Goal: Complete application form

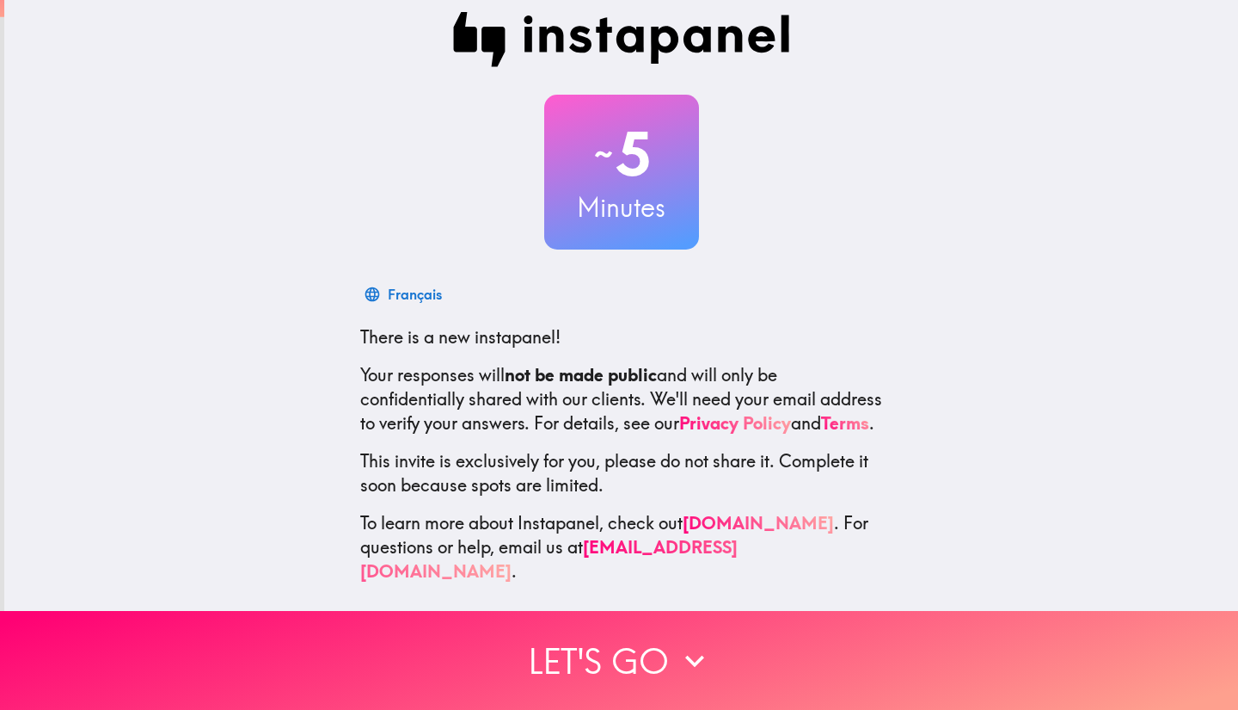
scroll to position [27, 0]
click at [962, 413] on div "~ 5 Minutes العربية There is a new instapanel! Your responses will not be made …" at bounding box center [621, 298] width 1234 height 626
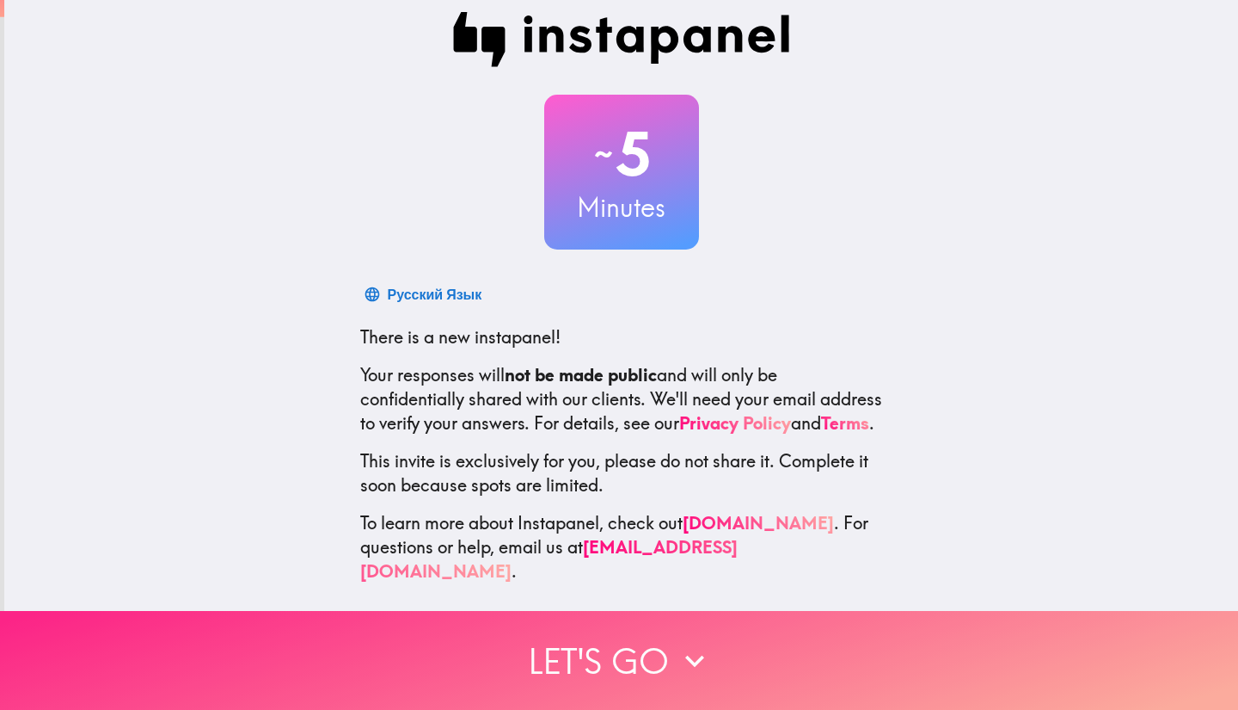
click at [648, 648] on button "Let's go" at bounding box center [619, 660] width 1238 height 99
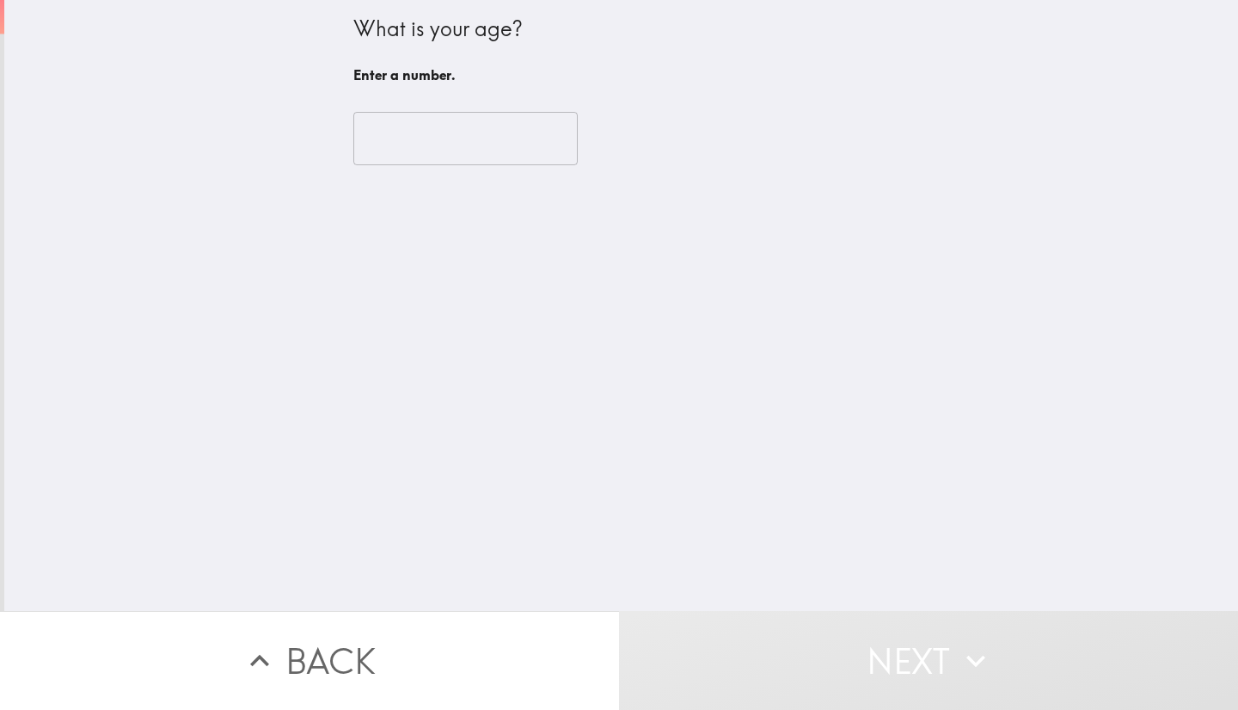
click at [498, 149] on input "number" at bounding box center [465, 138] width 224 height 53
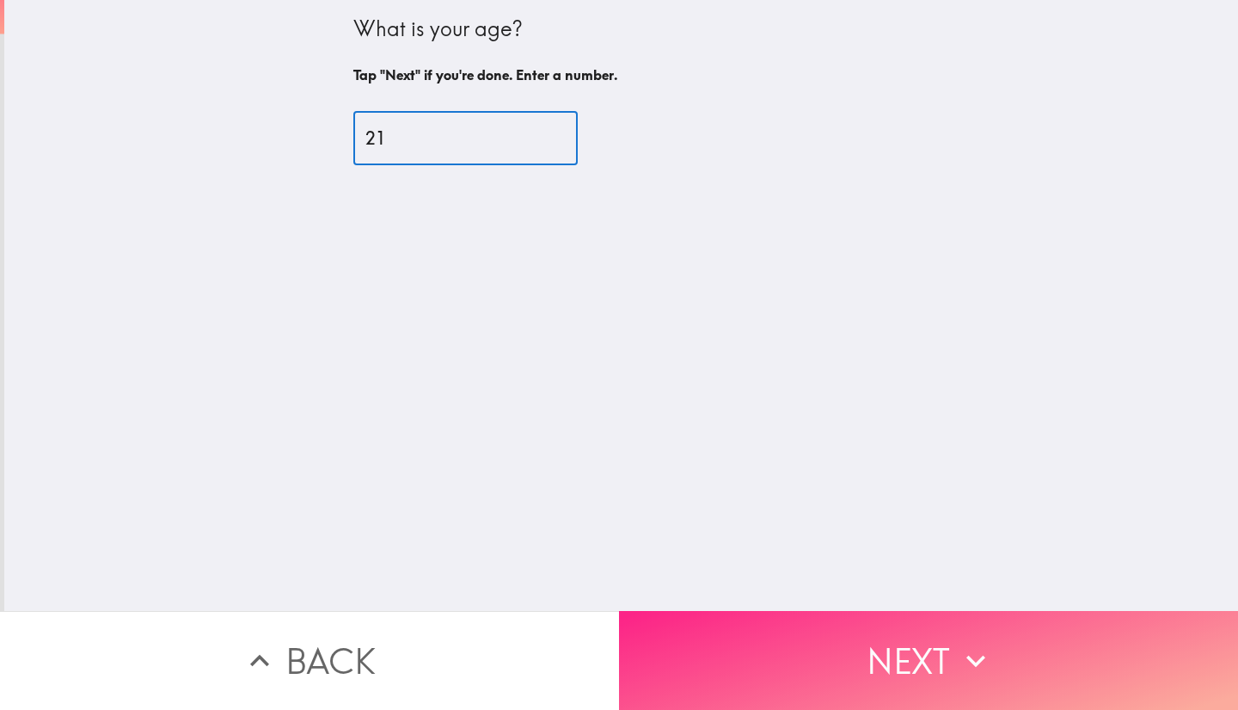
type input "21"
click at [903, 644] on button "Next" at bounding box center [928, 660] width 619 height 99
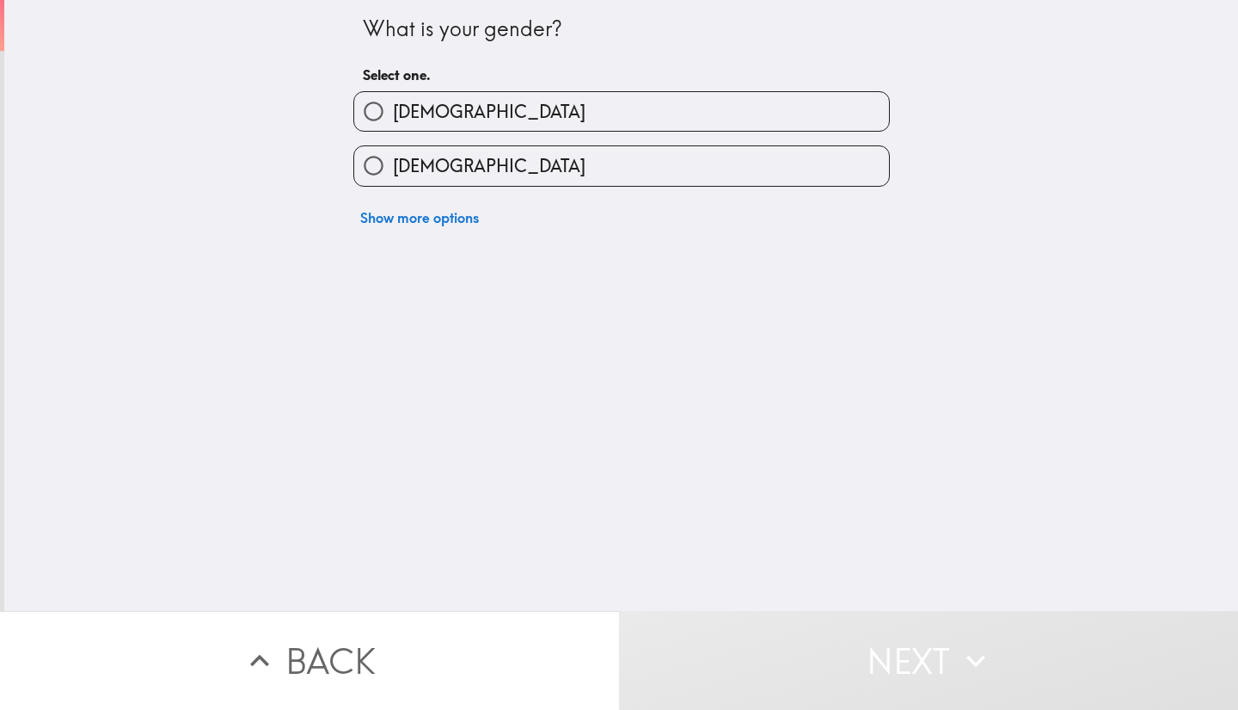
click at [729, 168] on label "[DEMOGRAPHIC_DATA]" at bounding box center [621, 165] width 535 height 39
click at [393, 168] on input "[DEMOGRAPHIC_DATA]" at bounding box center [373, 165] width 39 height 39
radio input "true"
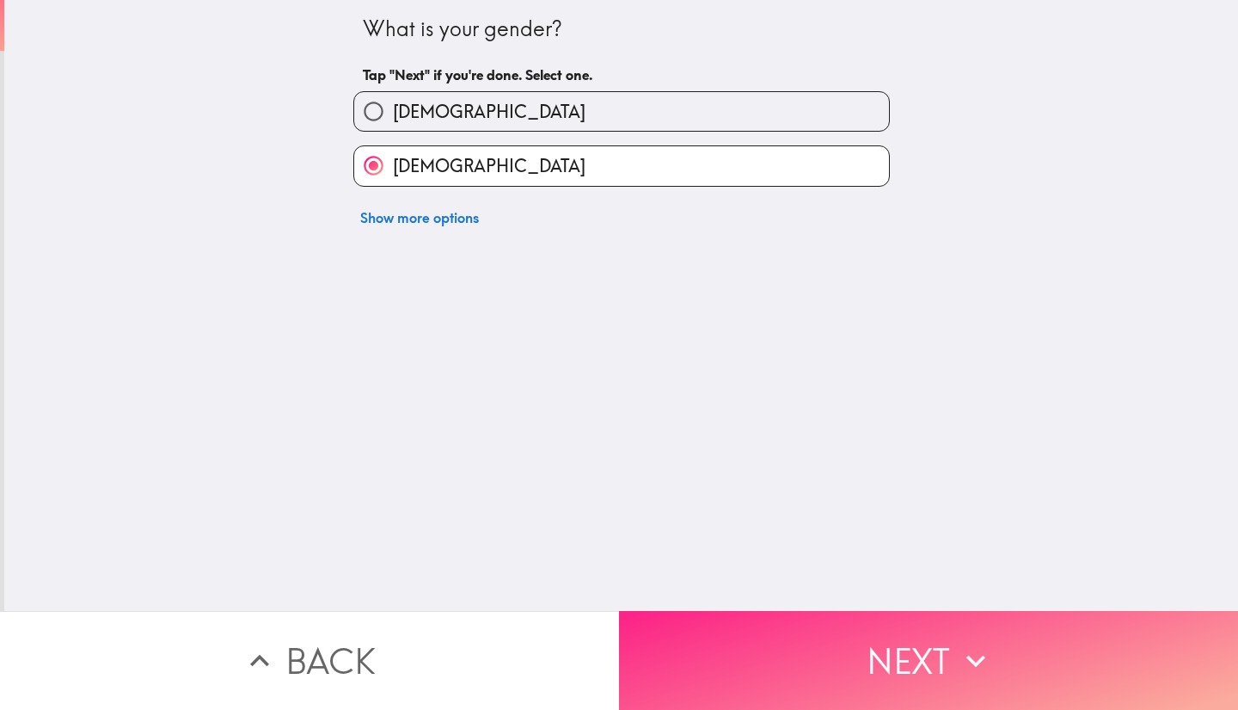
click at [853, 667] on button "Next" at bounding box center [928, 660] width 619 height 99
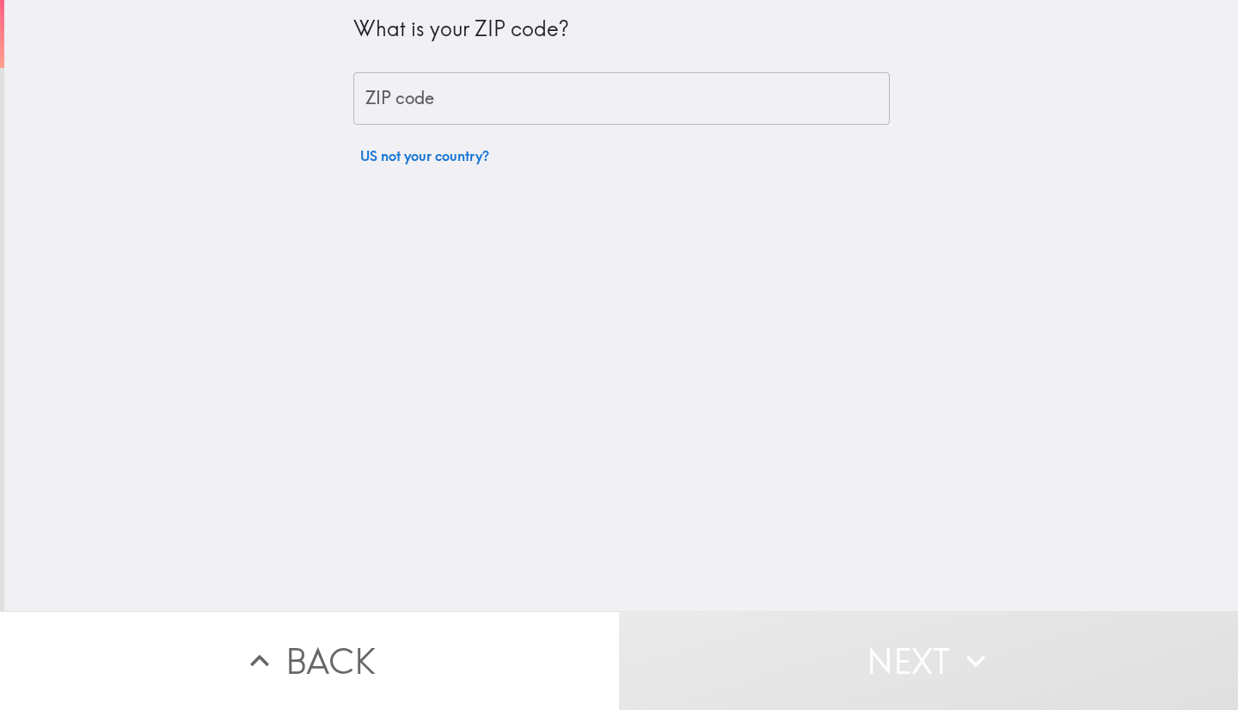
click at [744, 95] on input "ZIP code" at bounding box center [621, 98] width 537 height 53
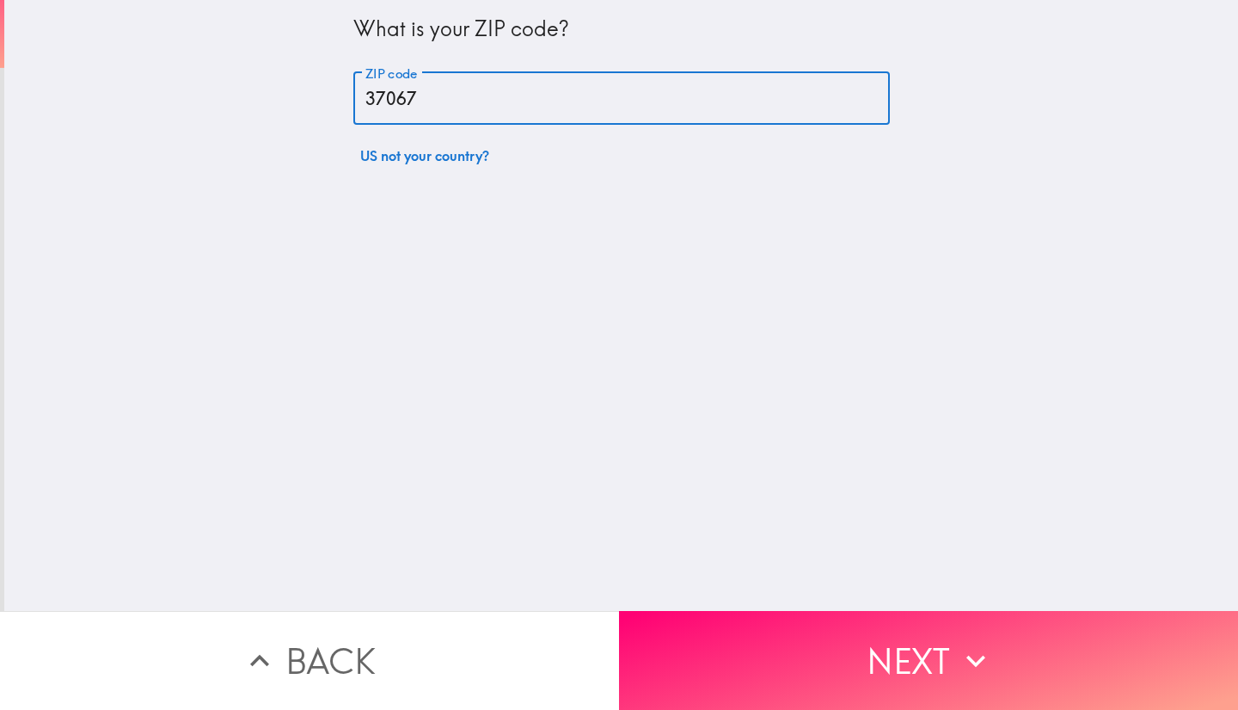
type input "37067"
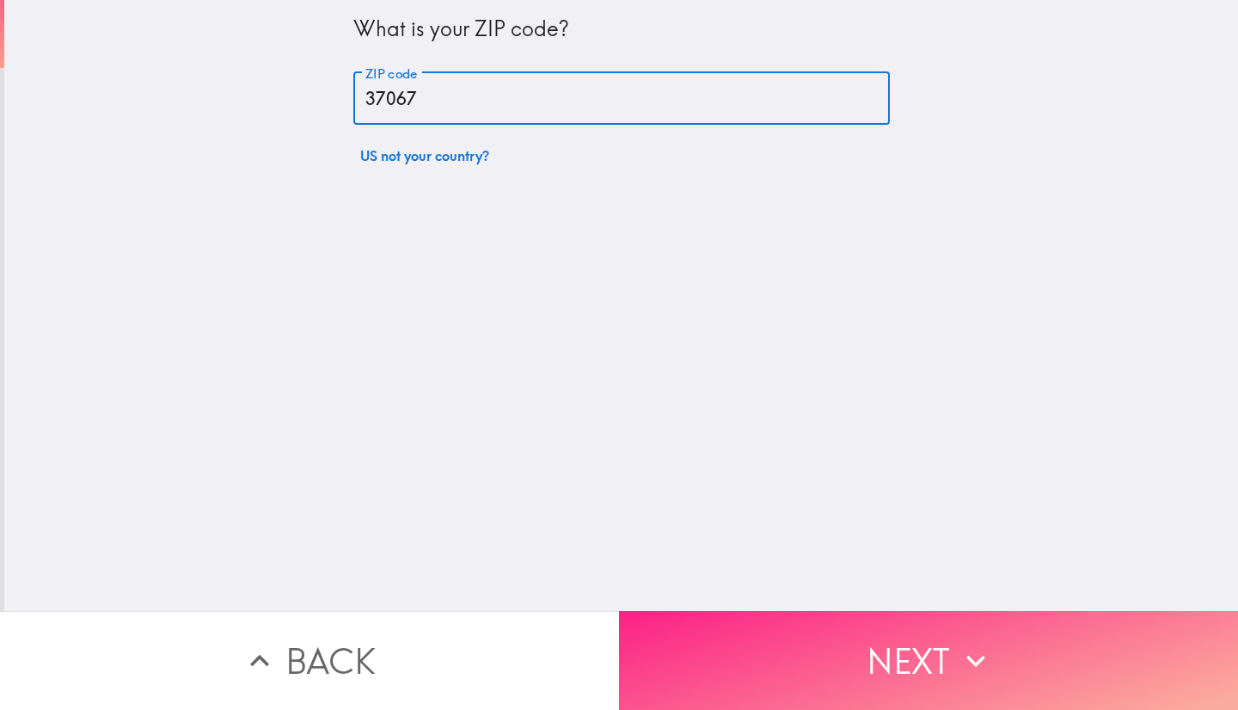
click at [879, 645] on button "Next" at bounding box center [928, 660] width 619 height 99
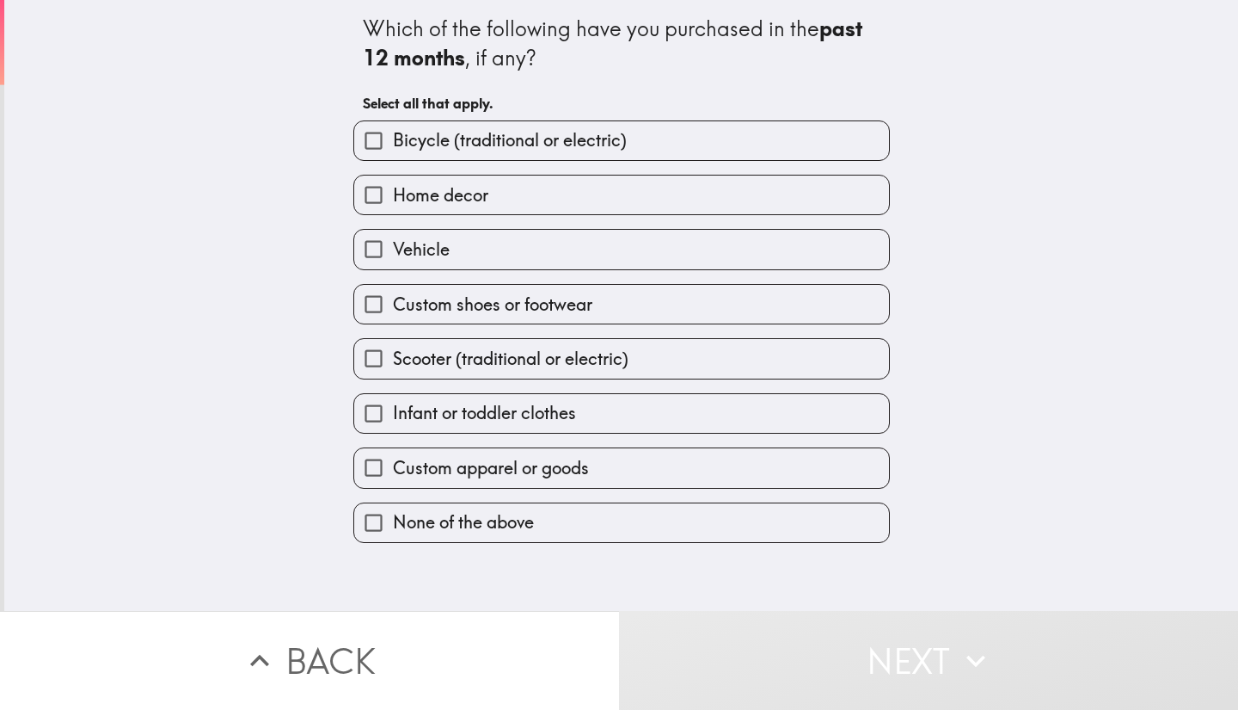
click at [754, 200] on label "Home decor" at bounding box center [621, 194] width 535 height 39
click at [393, 200] on input "Home decor" at bounding box center [373, 194] width 39 height 39
checkbox input "true"
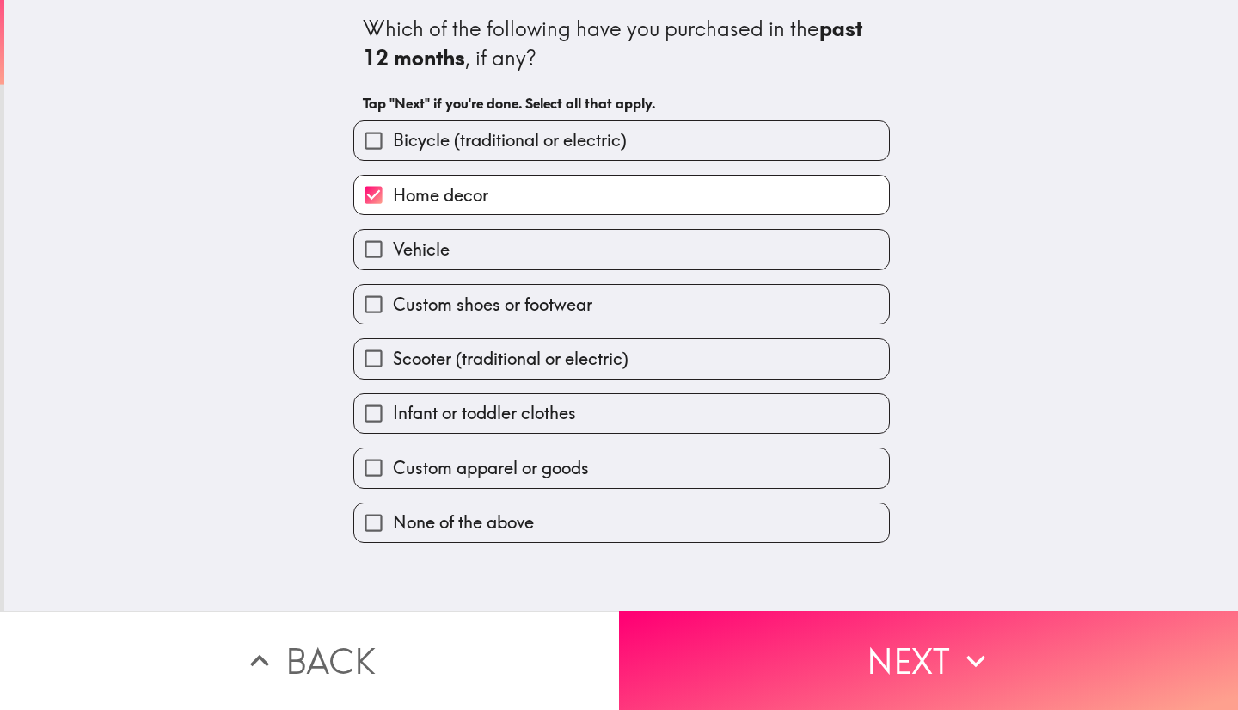
click at [801, 262] on label "Vehicle" at bounding box center [621, 249] width 535 height 39
click at [393, 262] on input "Vehicle" at bounding box center [373, 249] width 39 height 39
checkbox input "true"
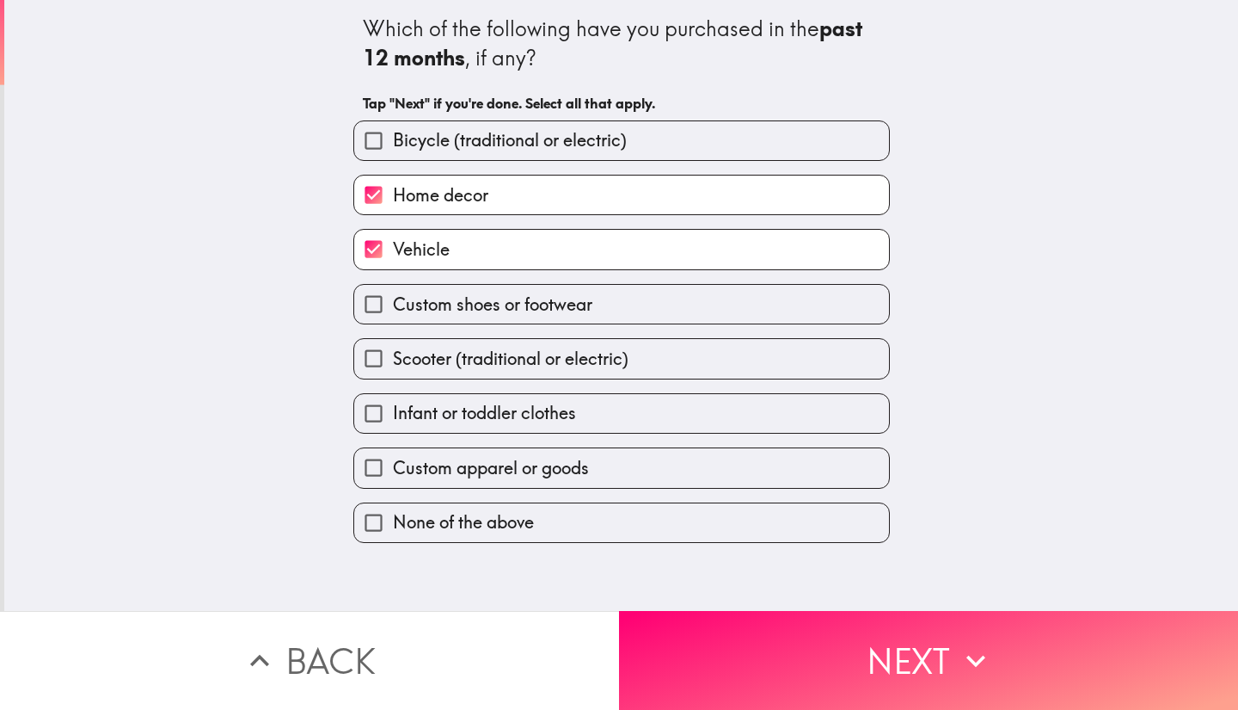
click at [638, 480] on label "Custom apparel or goods" at bounding box center [621, 467] width 535 height 39
click at [393, 480] on input "Custom apparel or goods" at bounding box center [373, 467] width 39 height 39
checkbox input "true"
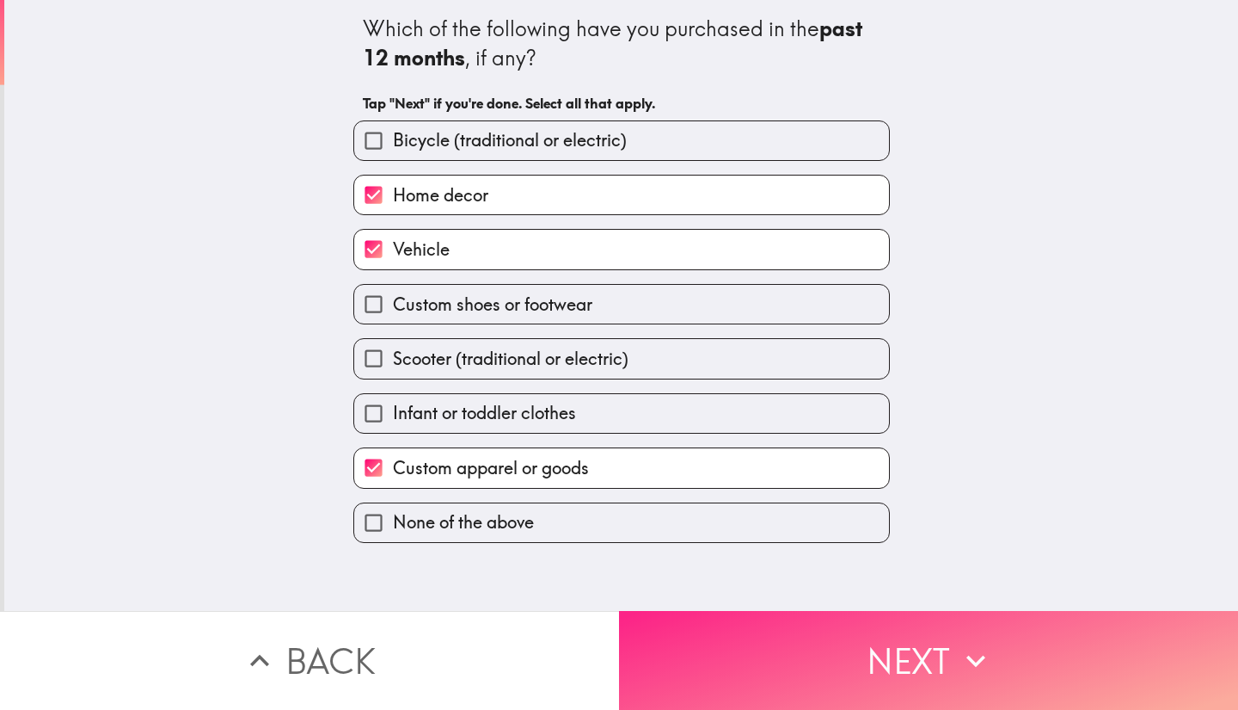
click at [810, 658] on button "Next" at bounding box center [928, 660] width 619 height 99
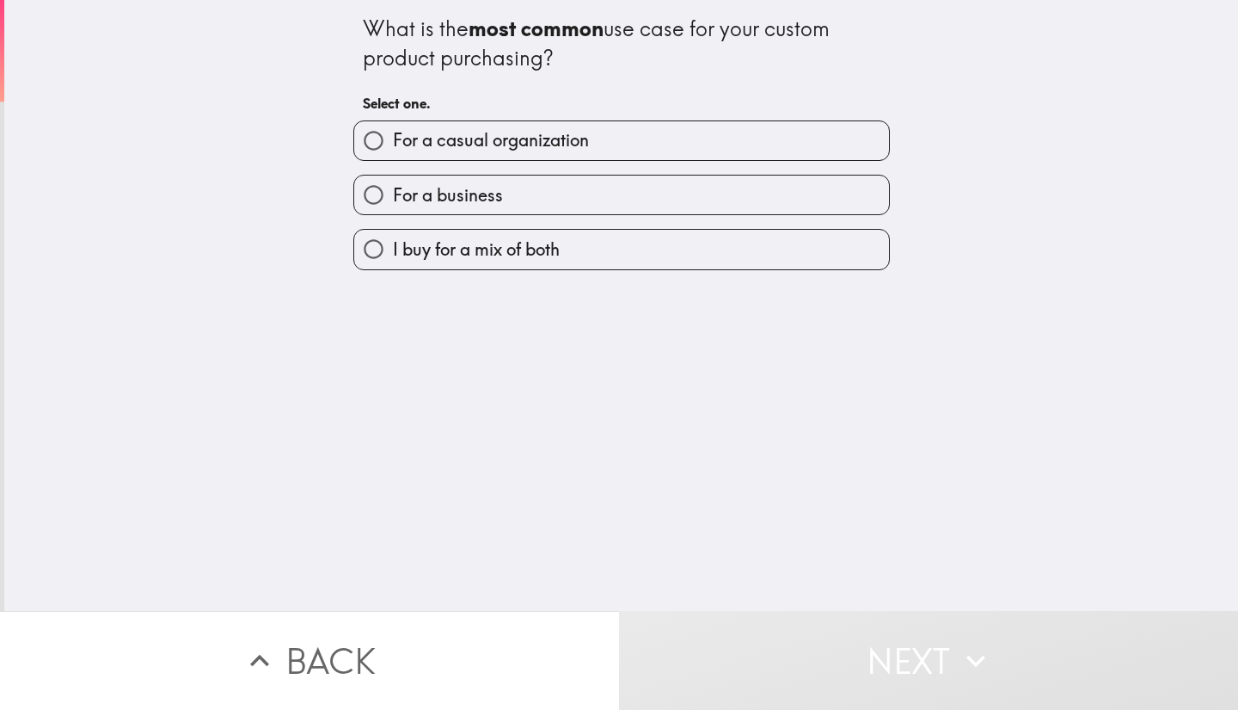
click at [703, 210] on label "For a business" at bounding box center [621, 194] width 535 height 39
click at [393, 210] on input "For a business" at bounding box center [373, 194] width 39 height 39
radio input "true"
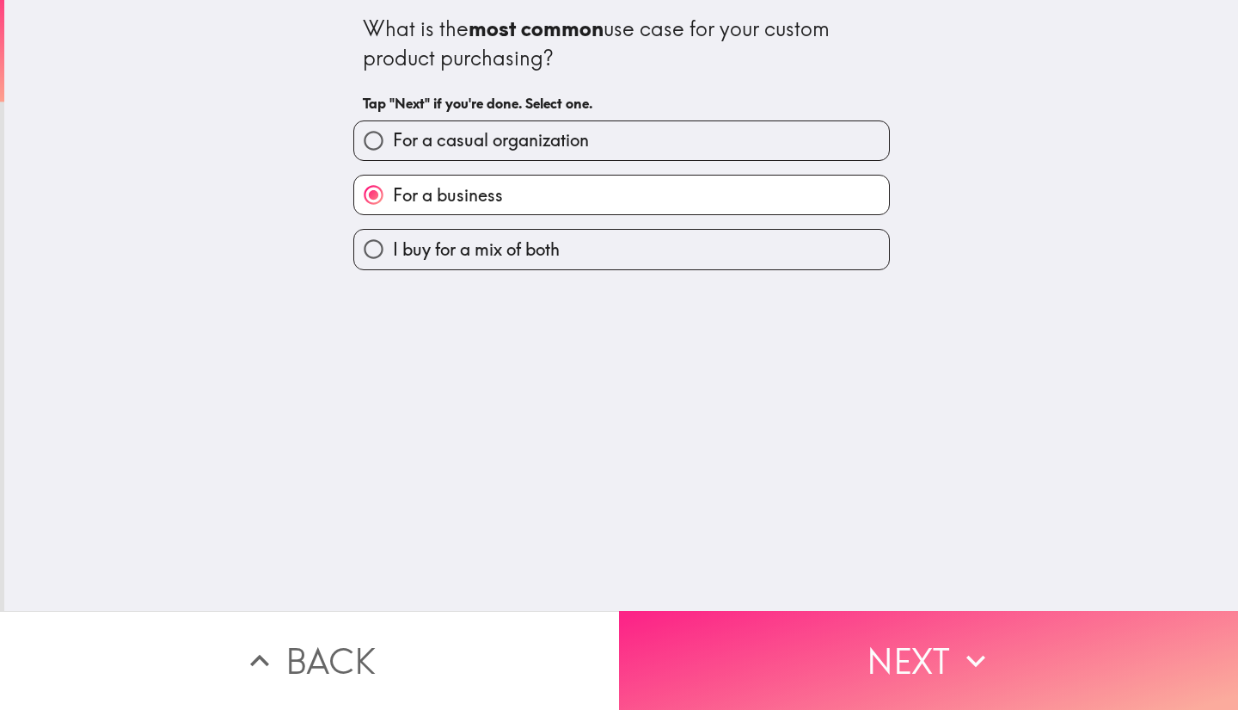
click at [881, 660] on button "Next" at bounding box center [928, 660] width 619 height 99
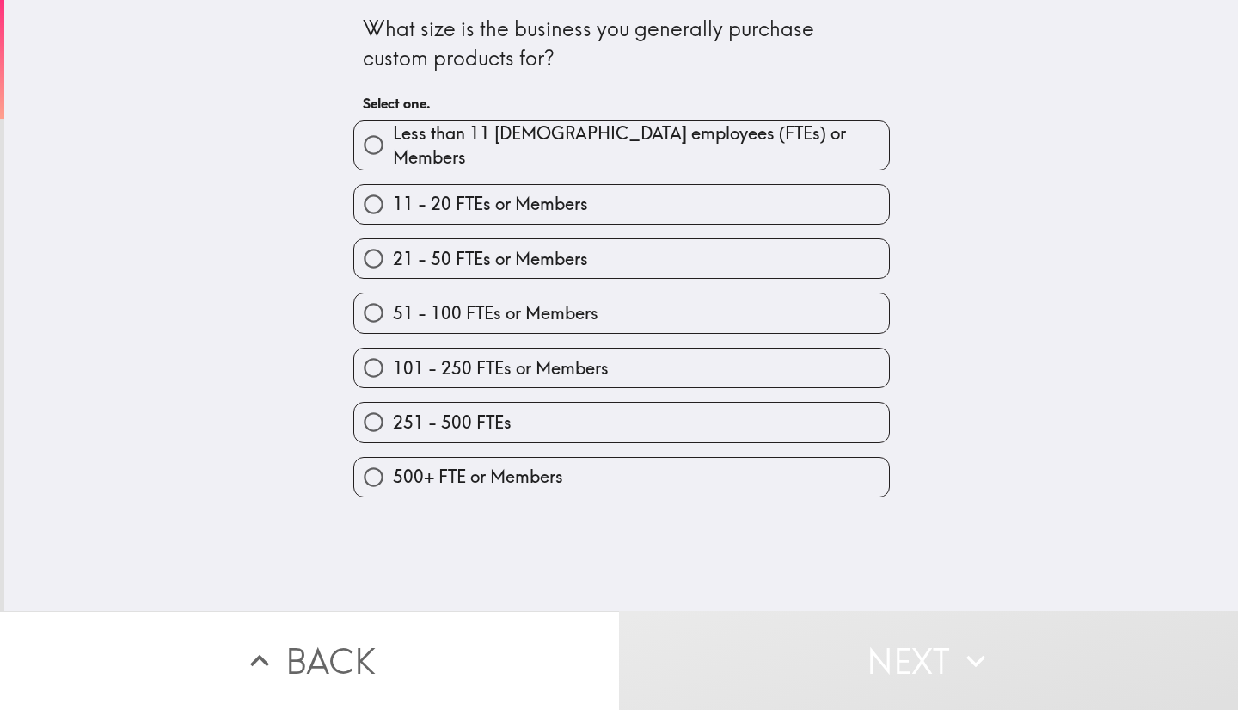
click at [656, 472] on label "500+ FTE or Members" at bounding box center [621, 477] width 535 height 39
click at [393, 472] on input "500+ FTE or Members" at bounding box center [373, 477] width 39 height 39
radio input "true"
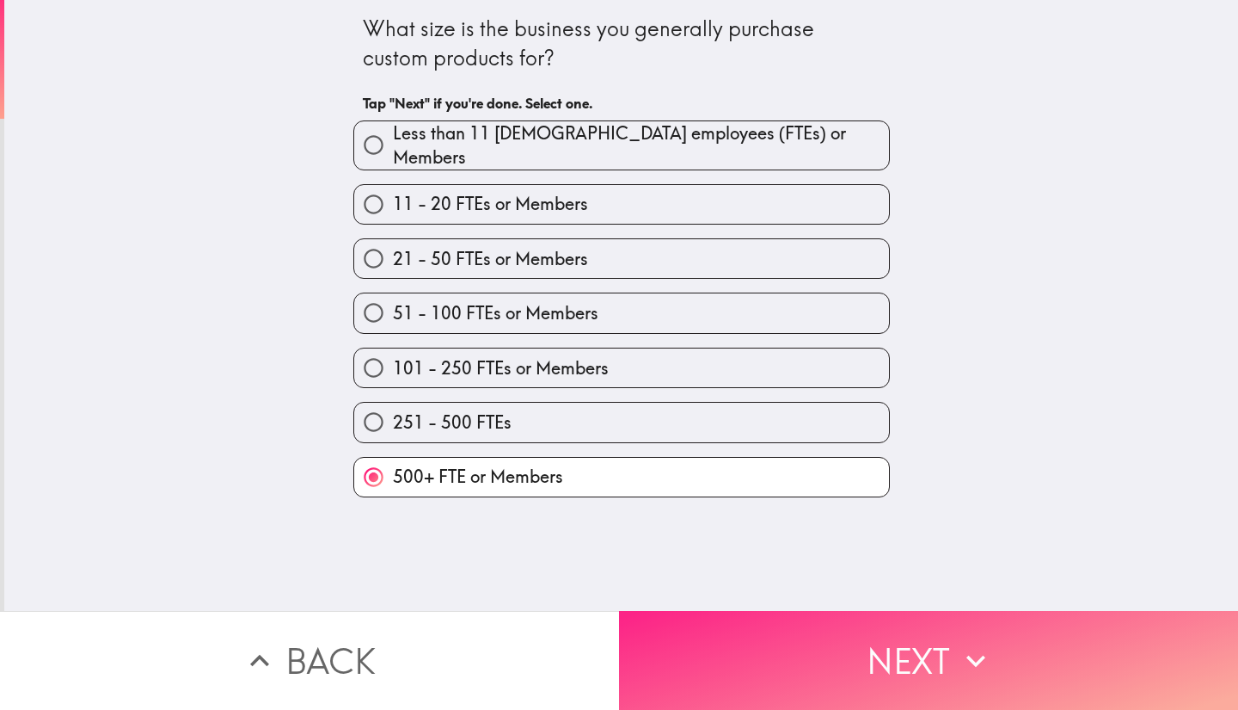
click at [886, 669] on button "Next" at bounding box center [928, 660] width 619 height 99
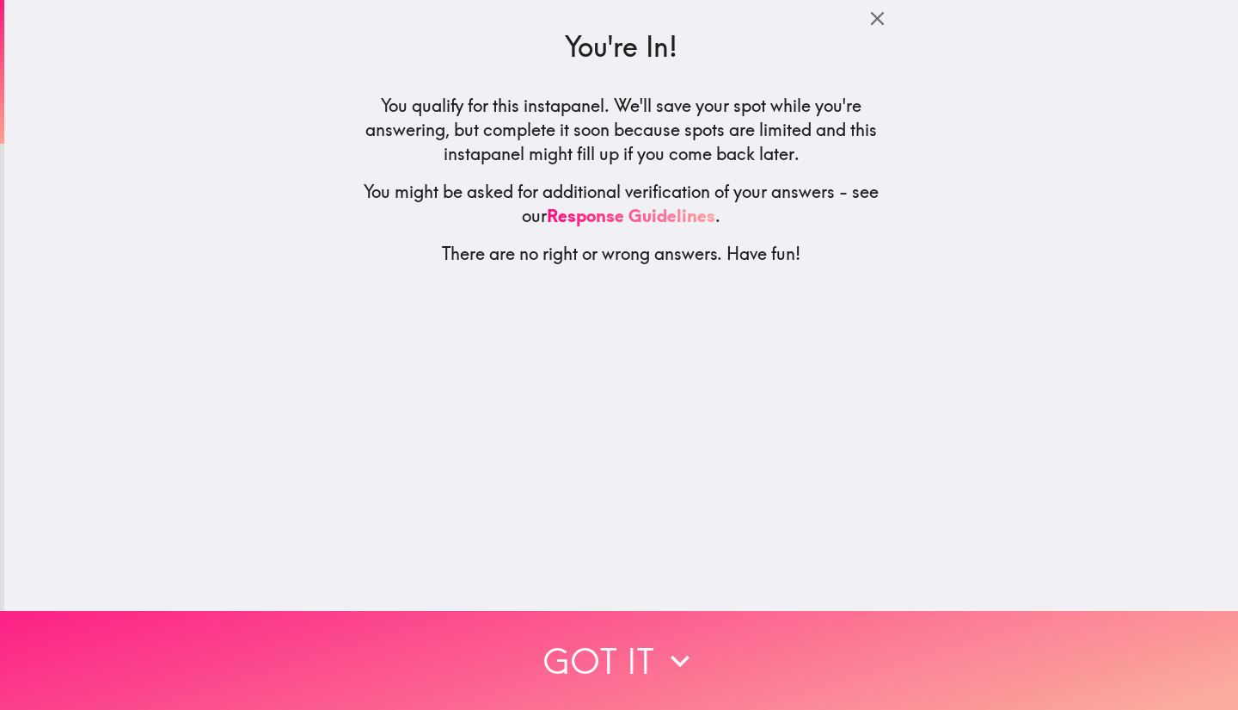
click at [803, 656] on button "Got it" at bounding box center [619, 660] width 1238 height 99
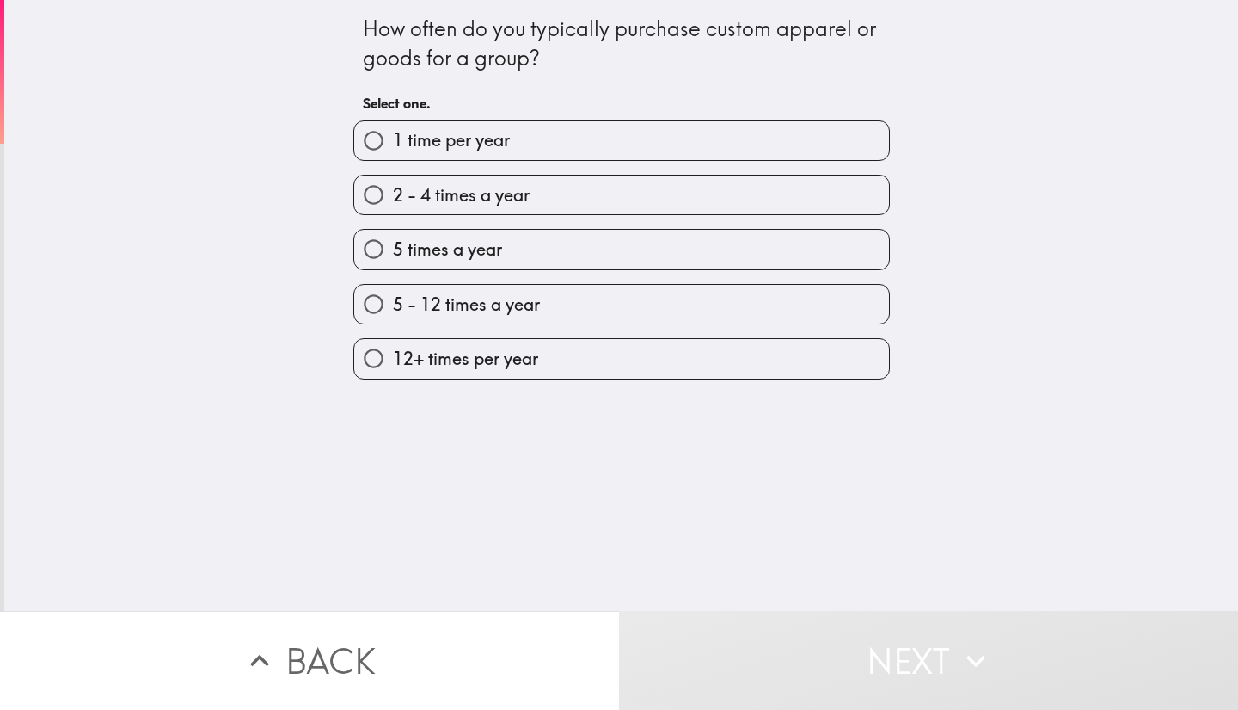
click at [576, 212] on label "2 - 4 times a year" at bounding box center [621, 194] width 535 height 39
click at [393, 212] on input "2 - 4 times a year" at bounding box center [373, 194] width 39 height 39
radio input "true"
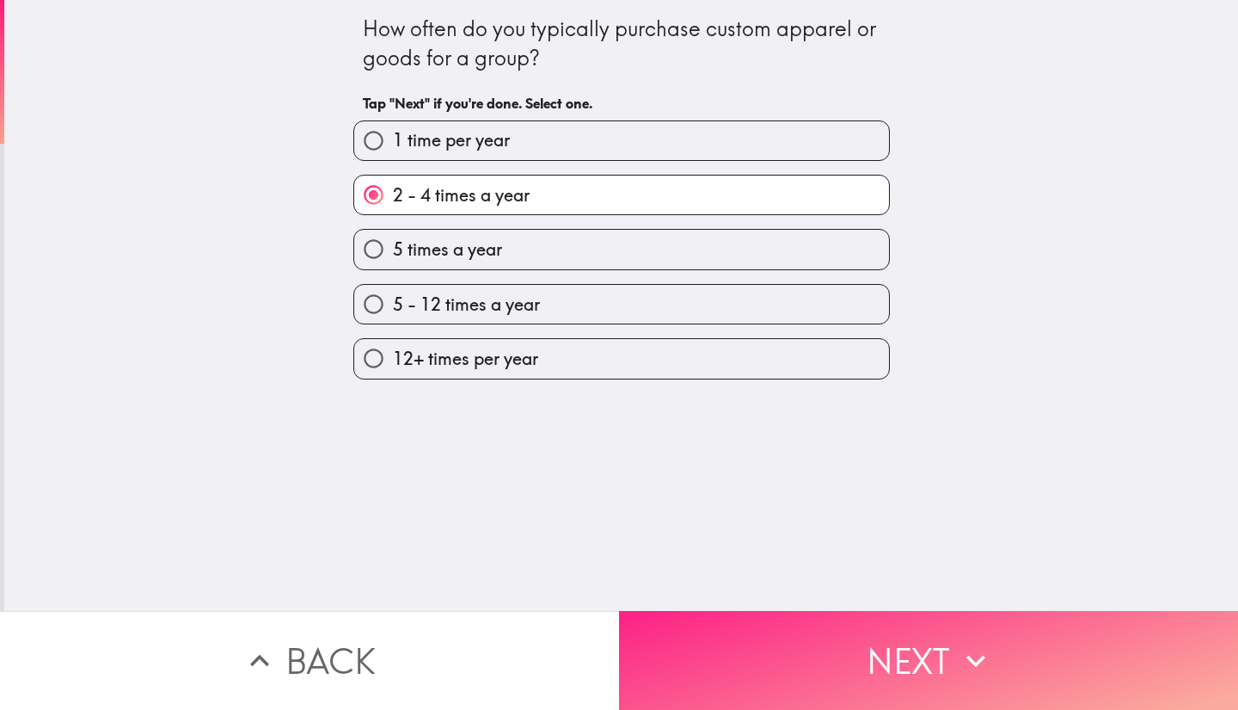
click at [830, 659] on button "Next" at bounding box center [928, 660] width 619 height 99
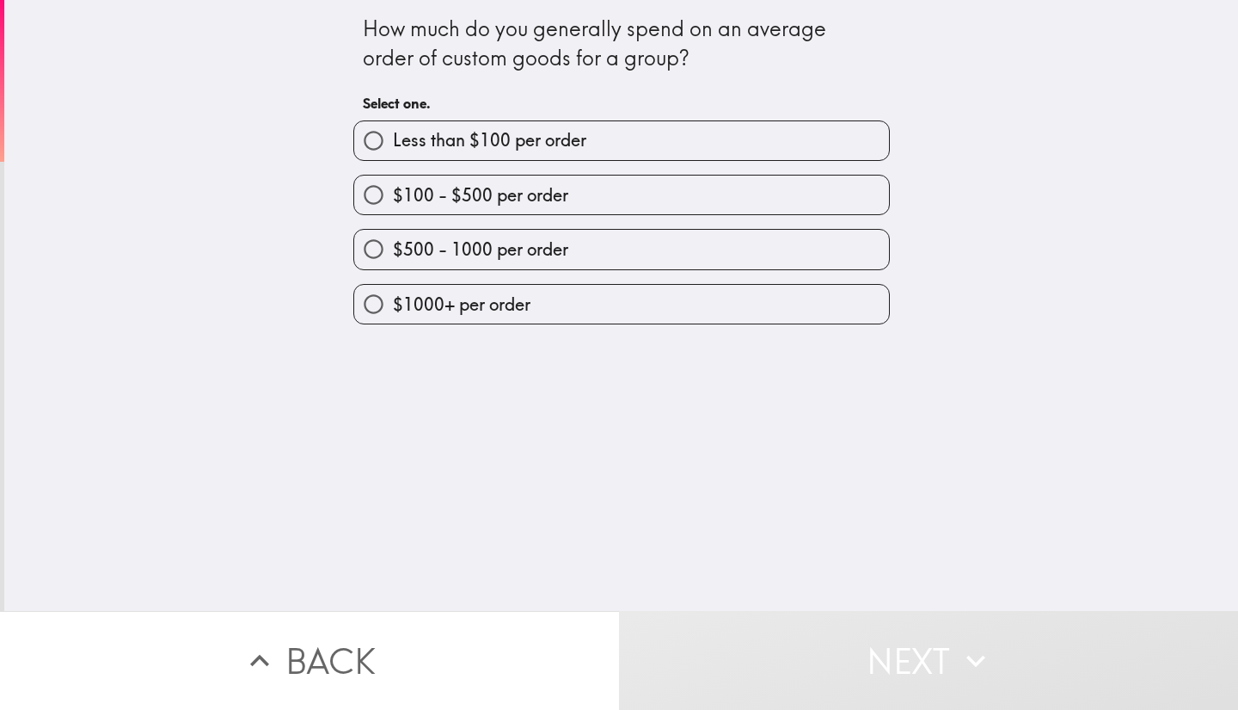
click at [552, 323] on label "$1000+ per order" at bounding box center [621, 304] width 535 height 39
click at [393, 323] on input "$1000+ per order" at bounding box center [373, 304] width 39 height 39
radio input "true"
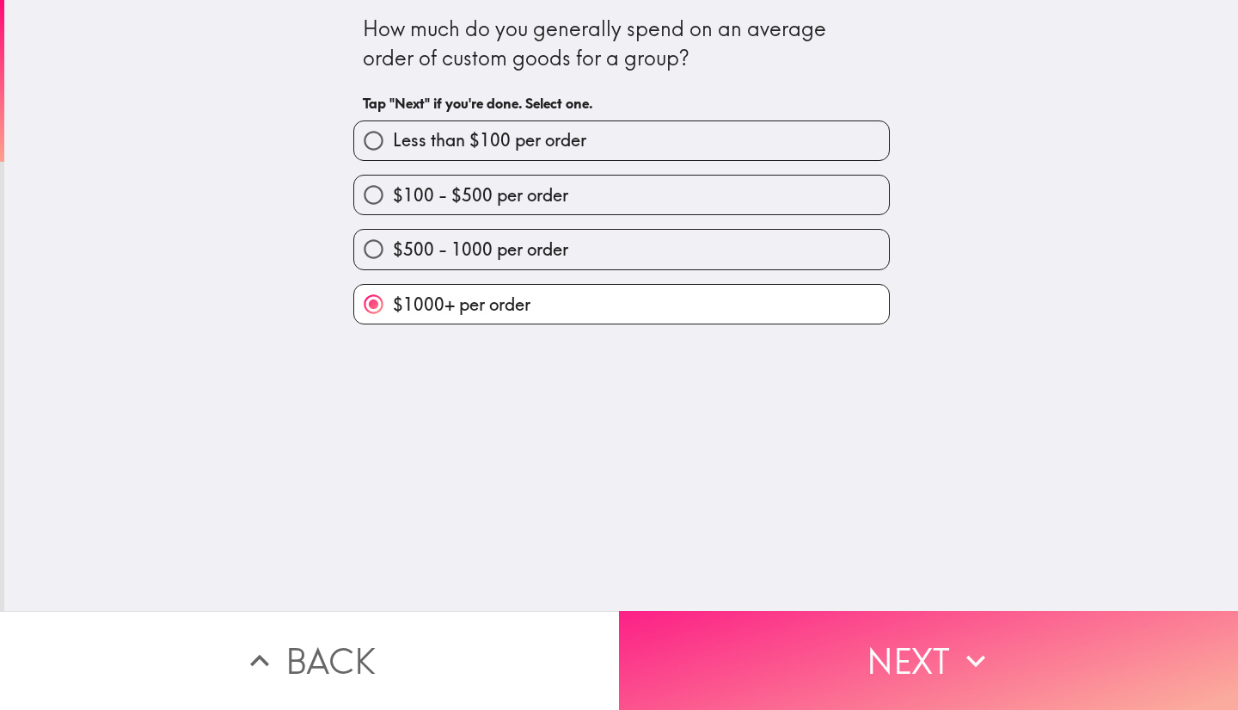
click at [849, 655] on button "Next" at bounding box center [928, 660] width 619 height 99
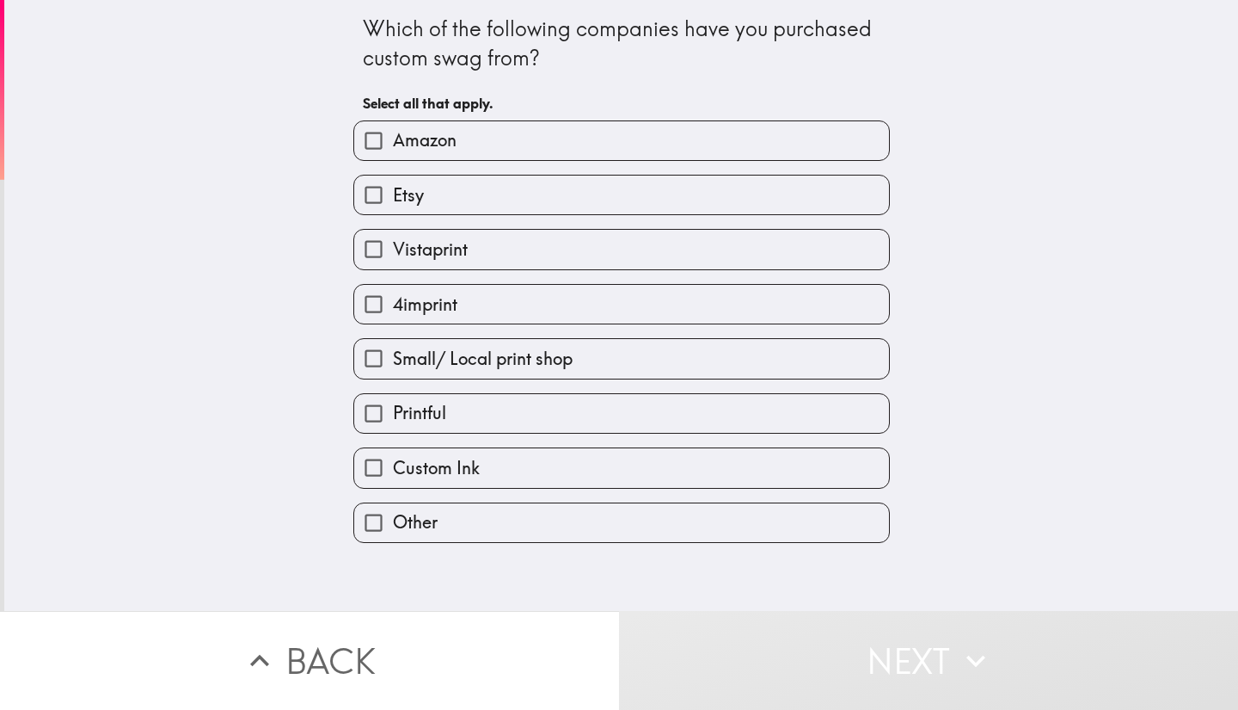
click at [681, 158] on label "Amazon" at bounding box center [621, 140] width 535 height 39
click at [393, 158] on input "Amazon" at bounding box center [373, 140] width 39 height 39
checkbox input "true"
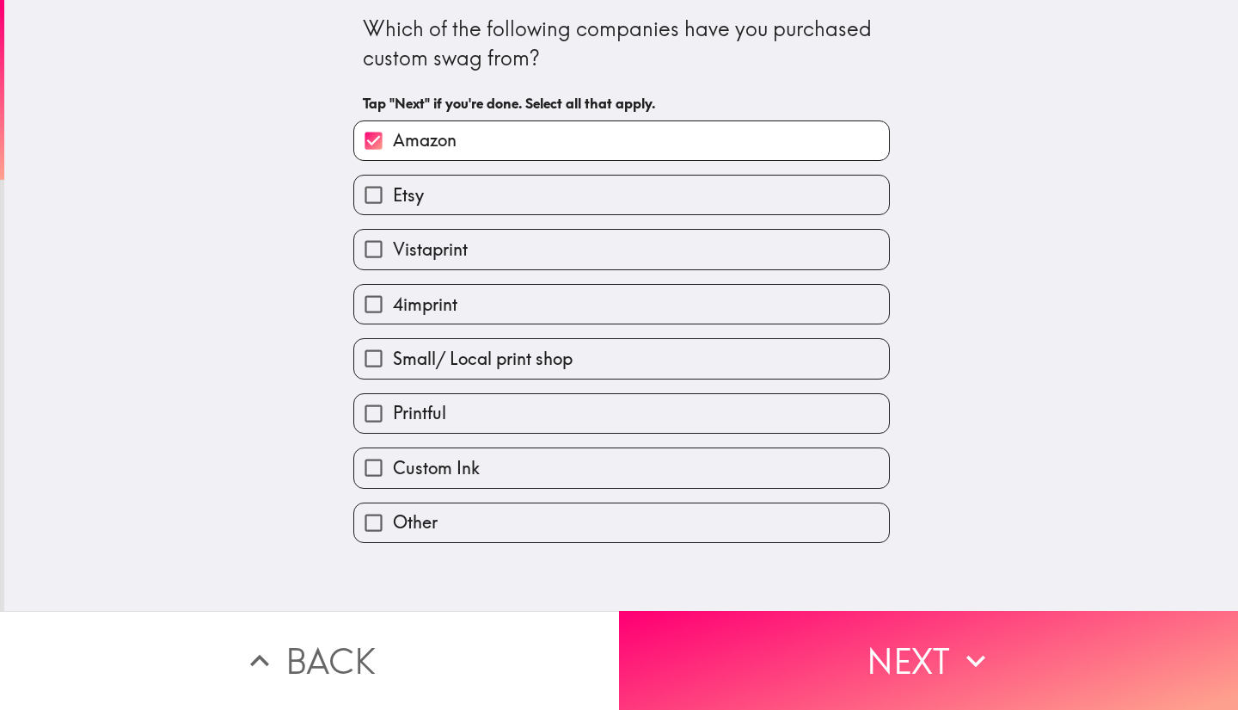
click at [713, 264] on label "Vistaprint" at bounding box center [621, 249] width 535 height 39
click at [393, 264] on input "Vistaprint" at bounding box center [373, 249] width 39 height 39
checkbox input "true"
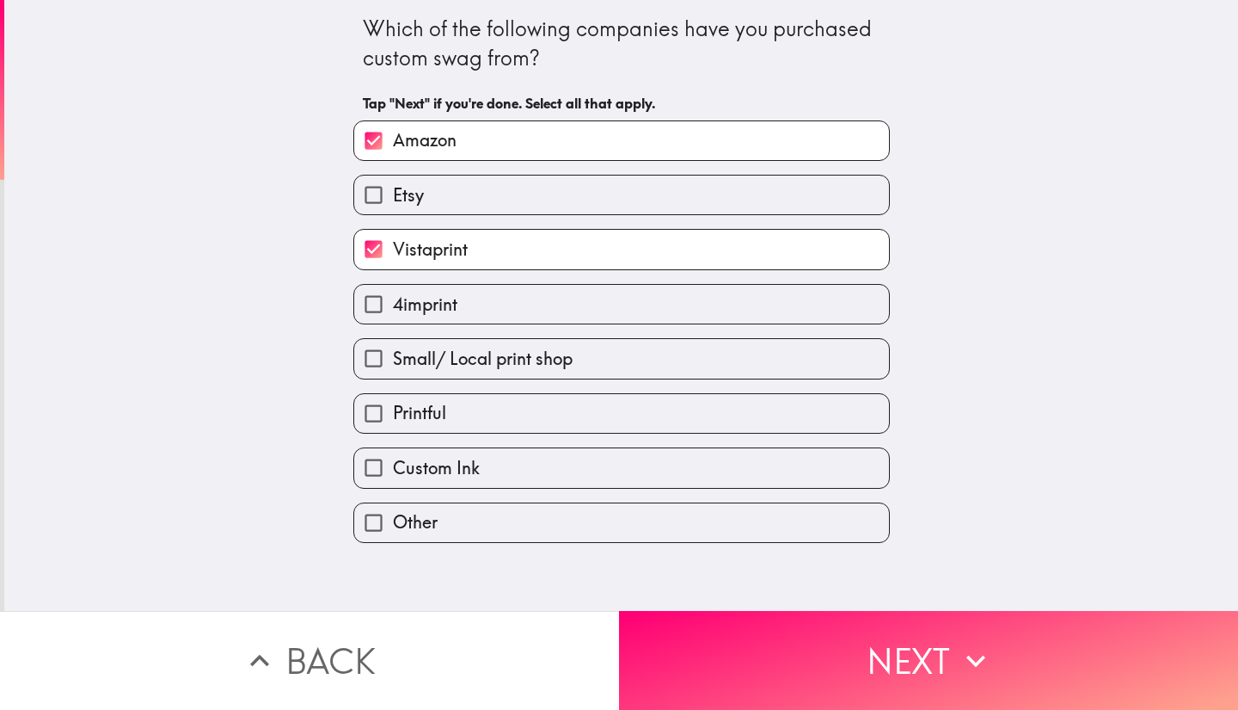
click at [714, 311] on label "4imprint" at bounding box center [621, 304] width 535 height 39
click at [393, 311] on input "4imprint" at bounding box center [373, 304] width 39 height 39
checkbox input "true"
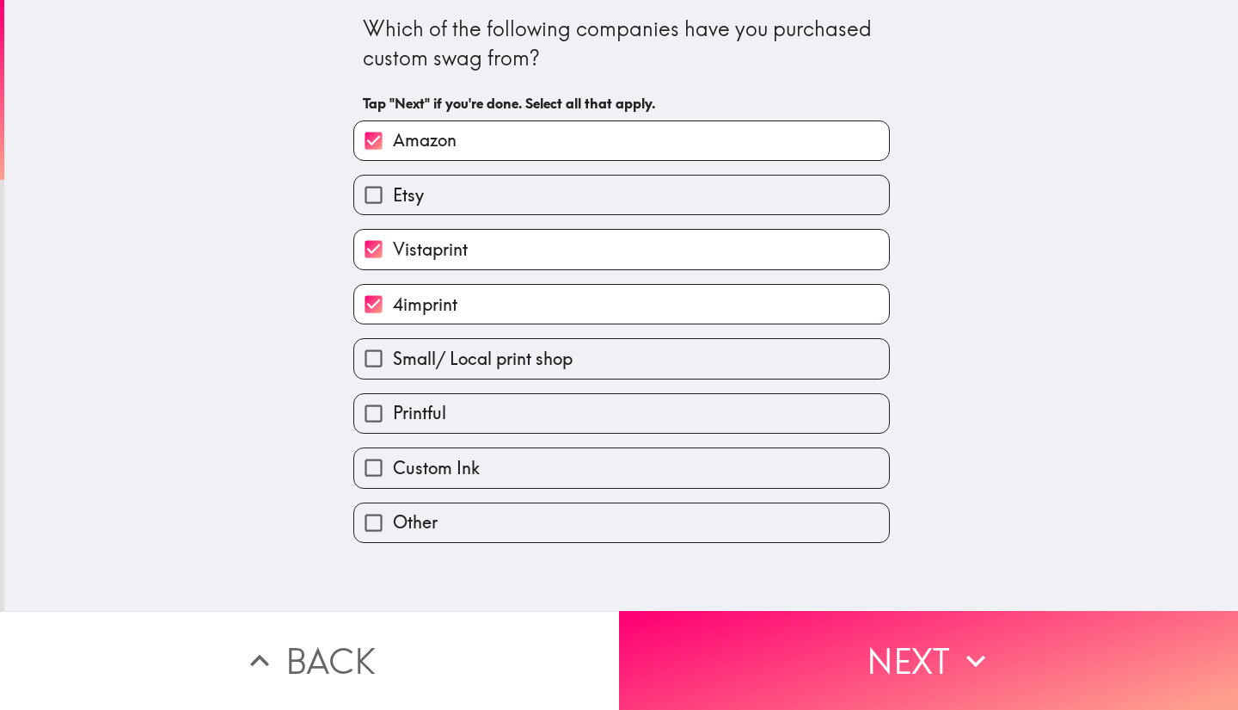
click at [675, 377] on label "Small/ Local print shop" at bounding box center [621, 358] width 535 height 39
click at [393, 377] on input "Small/ Local print shop" at bounding box center [373, 358] width 39 height 39
checkbox input "true"
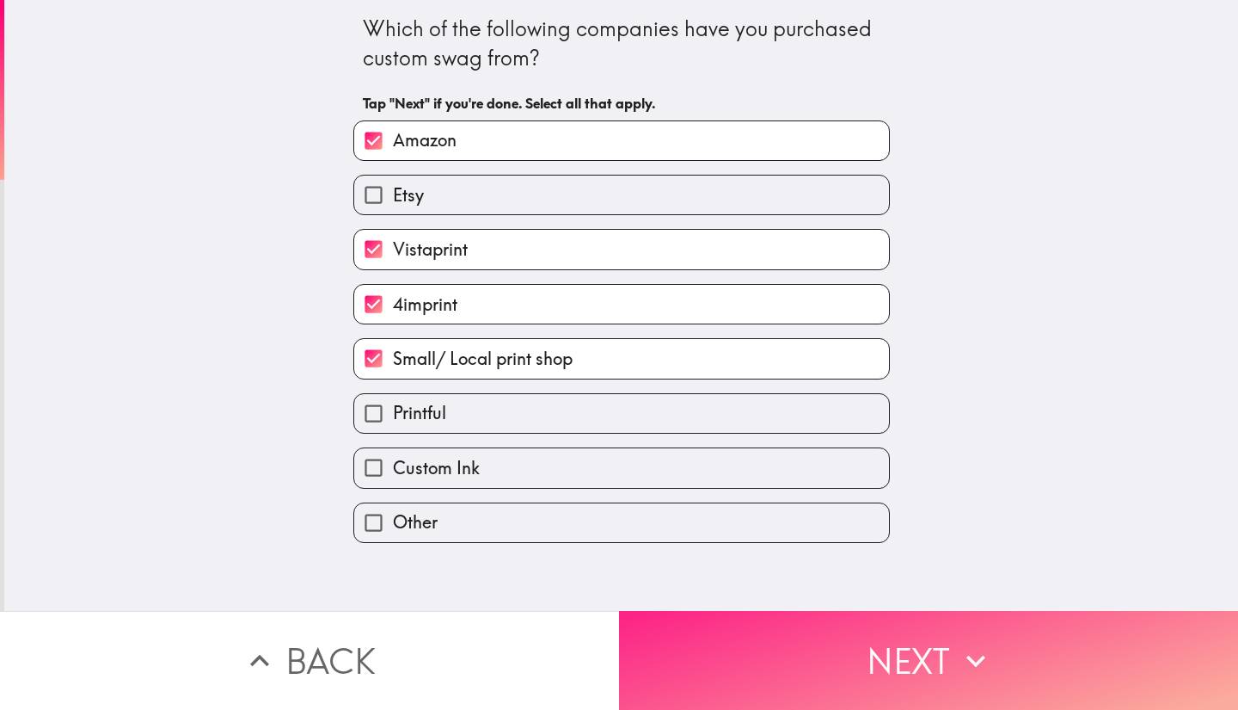
click at [889, 649] on button "Next" at bounding box center [928, 660] width 619 height 99
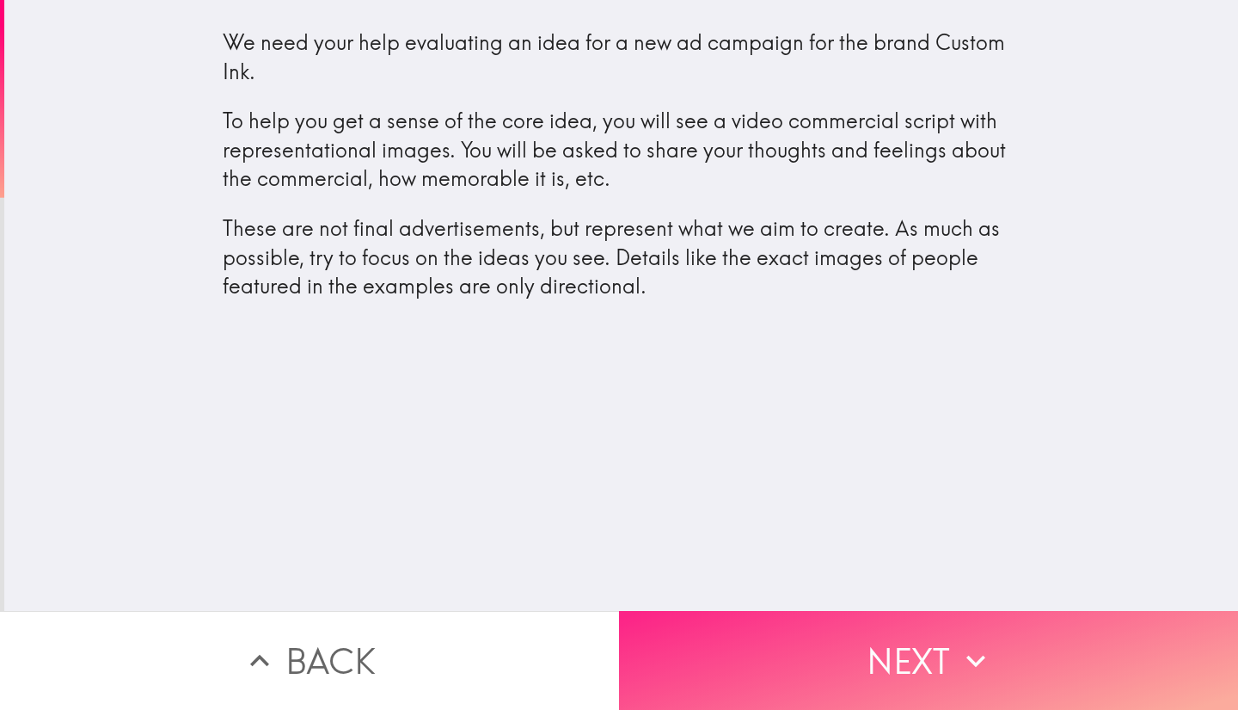
click at [843, 651] on button "Next" at bounding box center [928, 660] width 619 height 99
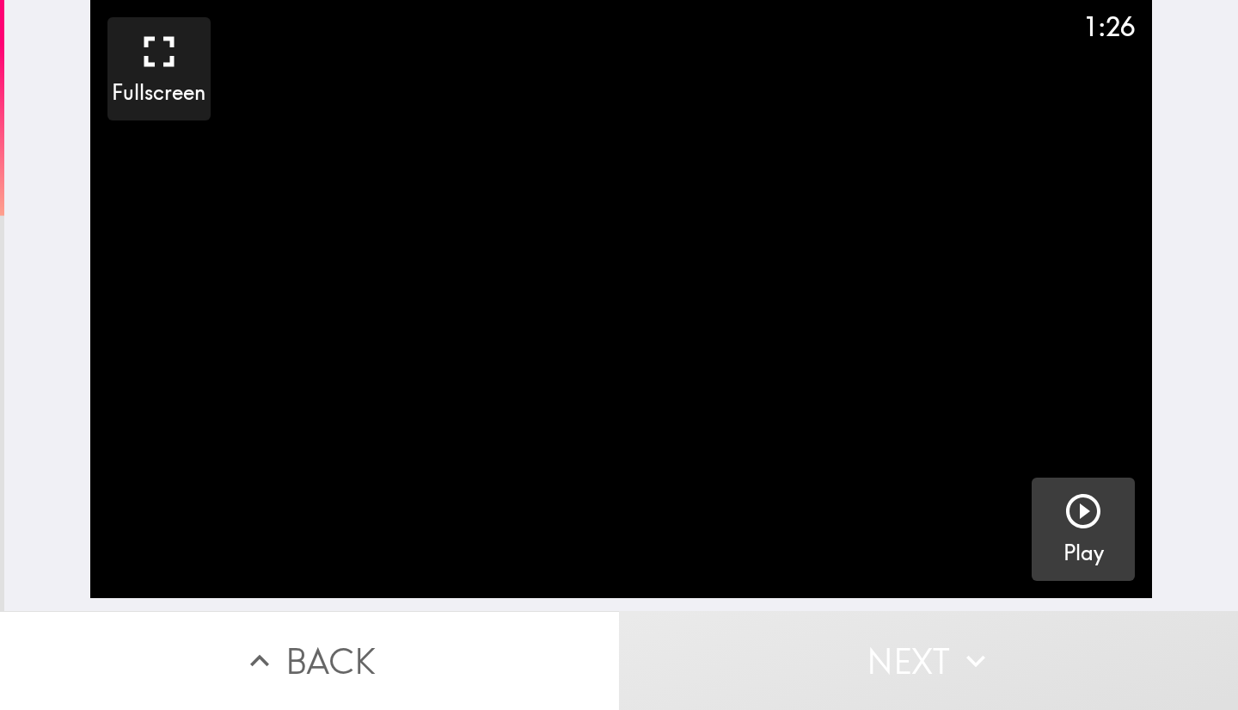
click at [1066, 506] on icon "button" at bounding box center [1083, 510] width 41 height 41
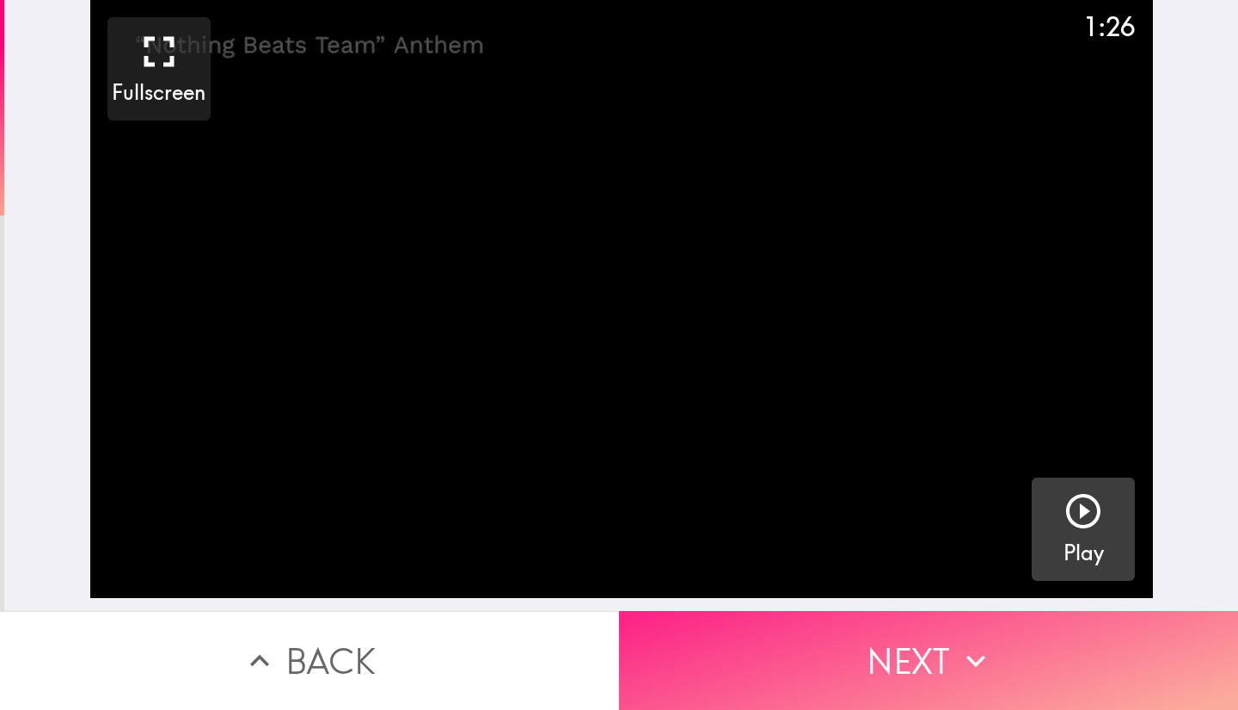
click at [940, 655] on button "Next" at bounding box center [928, 660] width 619 height 99
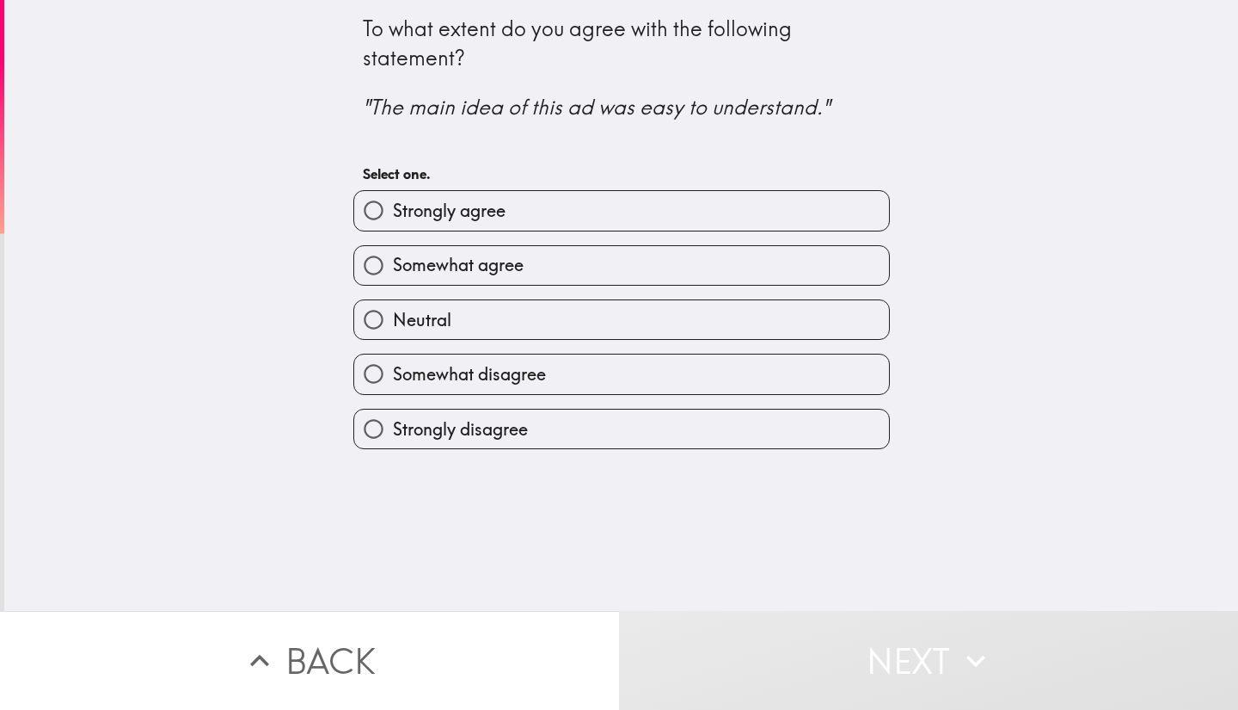
click at [789, 225] on label "Strongly agree" at bounding box center [621, 210] width 535 height 39
click at [393, 225] on input "Strongly agree" at bounding box center [373, 210] width 39 height 39
radio input "true"
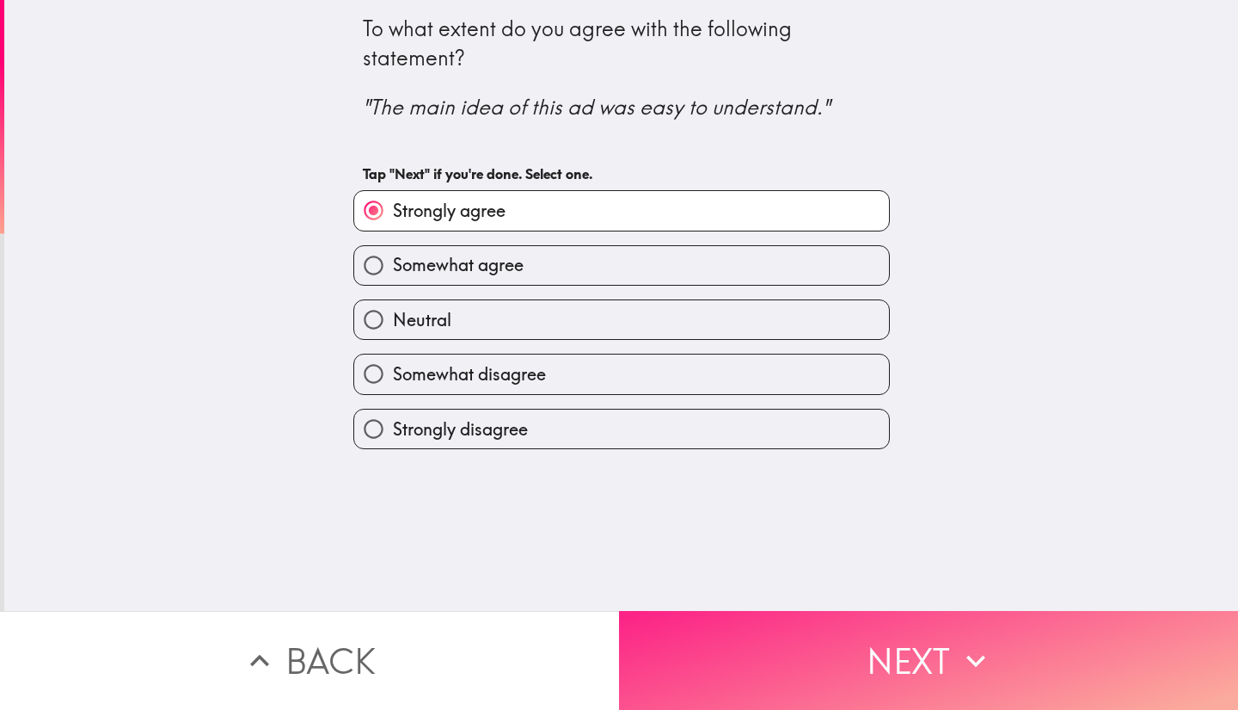
click at [788, 641] on button "Next" at bounding box center [928, 660] width 619 height 99
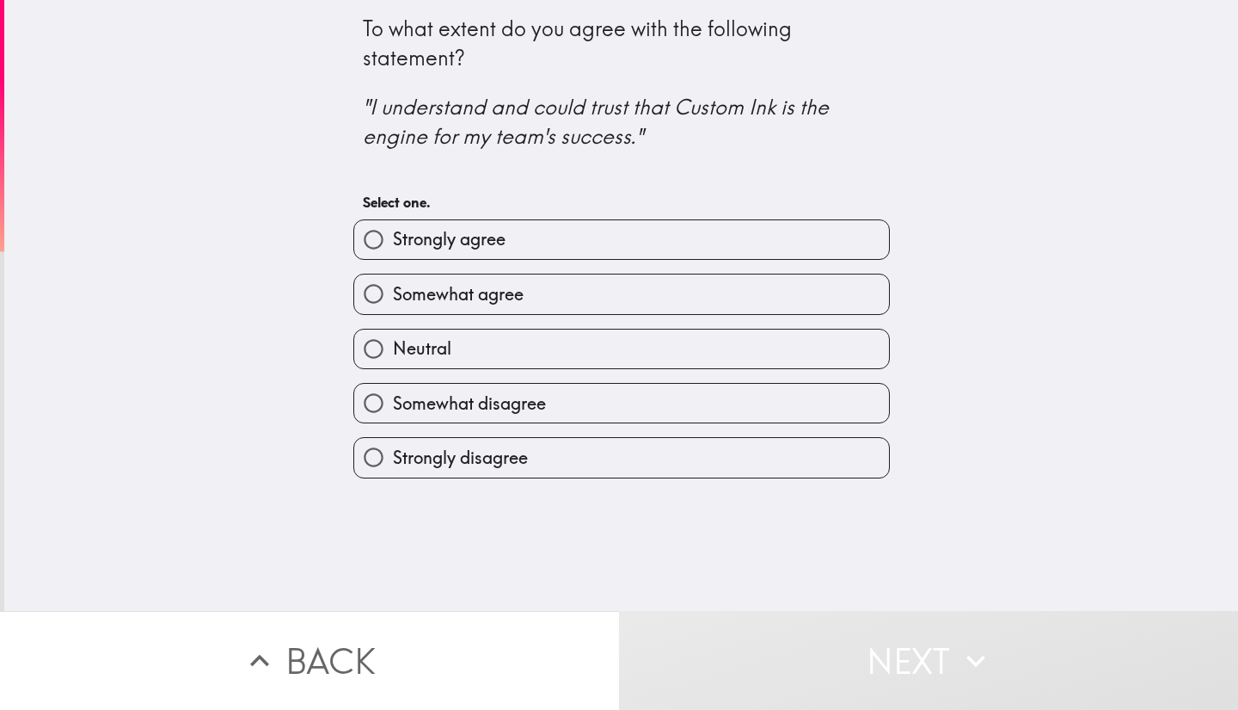
click at [776, 279] on label "Somewhat agree" at bounding box center [621, 293] width 535 height 39
click at [393, 279] on input "Somewhat agree" at bounding box center [373, 293] width 39 height 39
radio input "true"
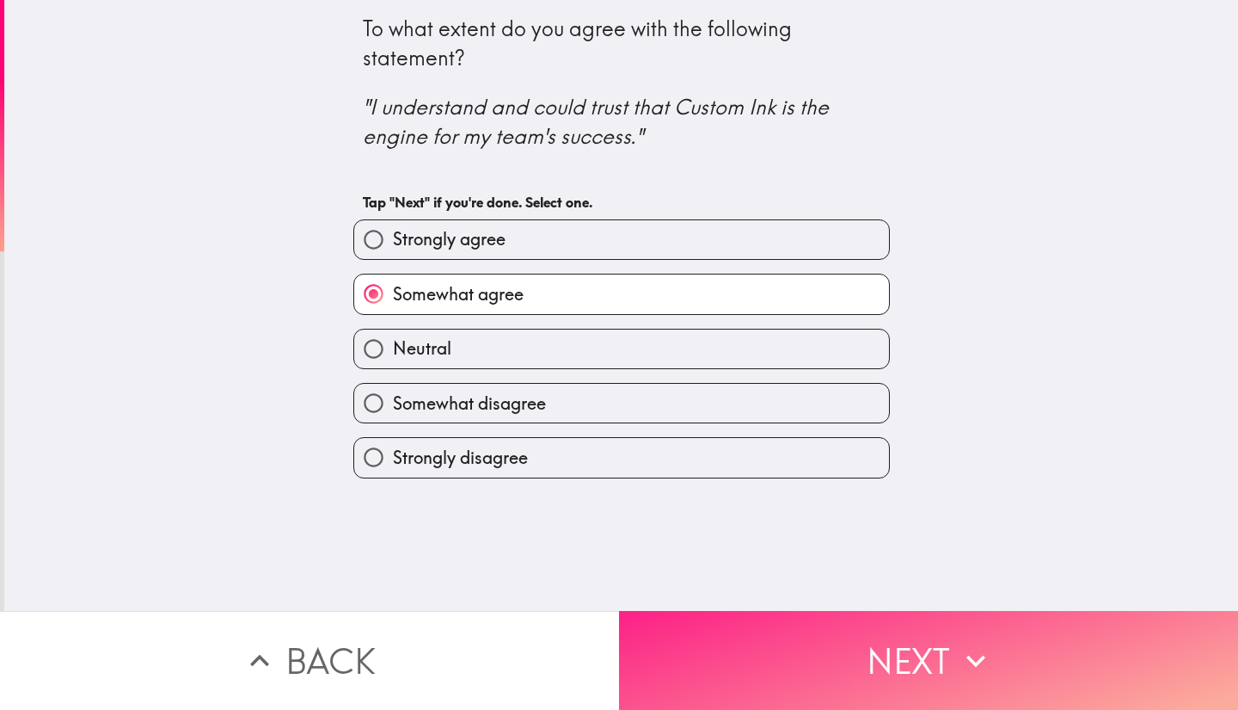
click at [832, 654] on button "Next" at bounding box center [928, 660] width 619 height 99
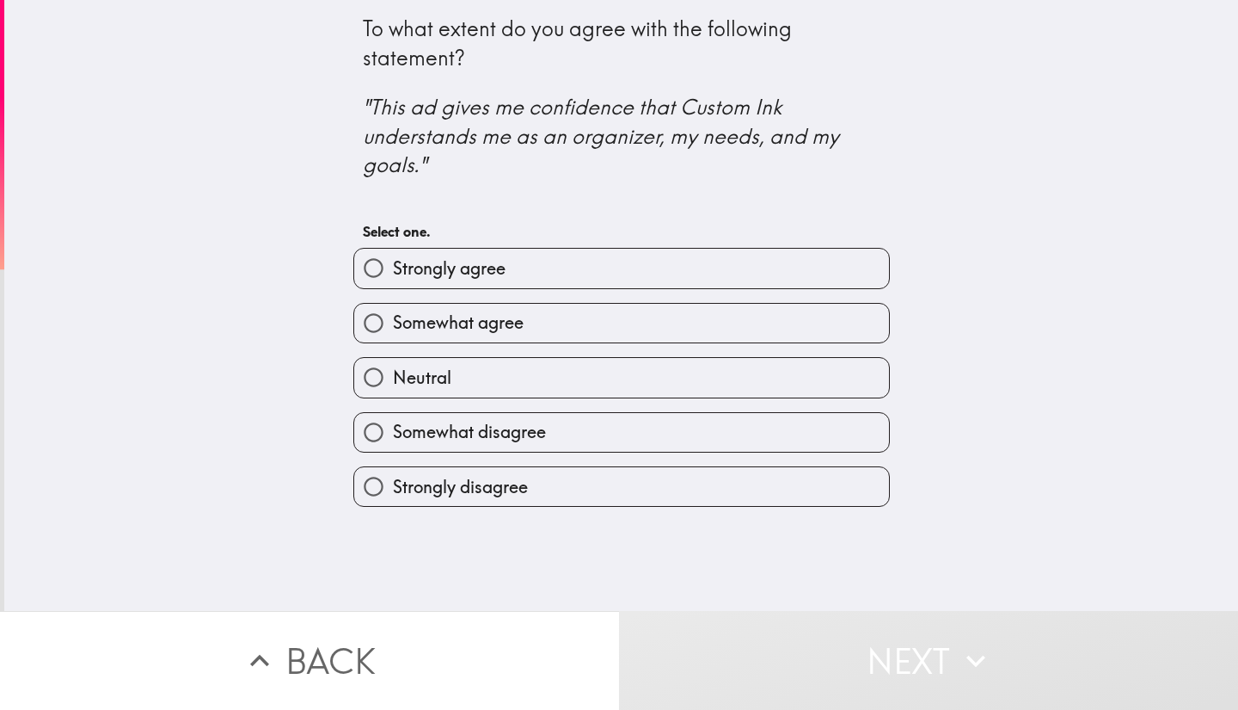
click at [797, 286] on label "Strongly agree" at bounding box center [621, 268] width 535 height 39
click at [393, 286] on input "Strongly agree" at bounding box center [373, 268] width 39 height 39
radio input "true"
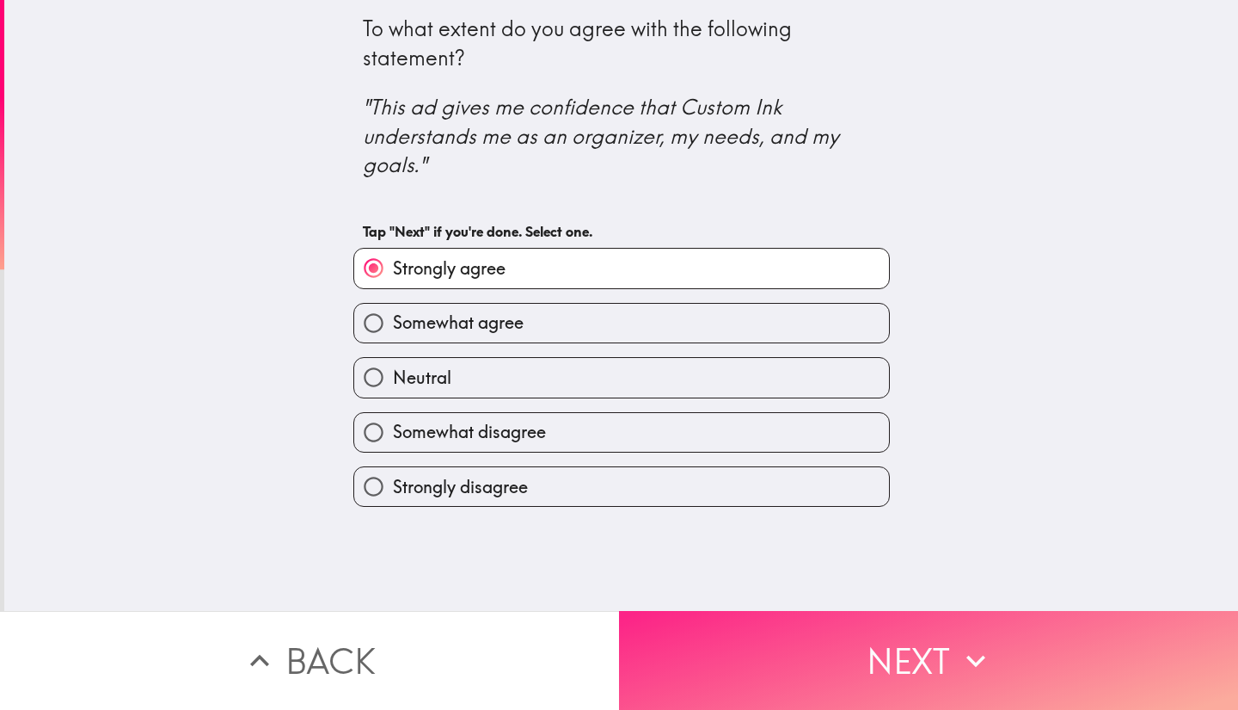
click at [851, 646] on button "Next" at bounding box center [928, 660] width 619 height 99
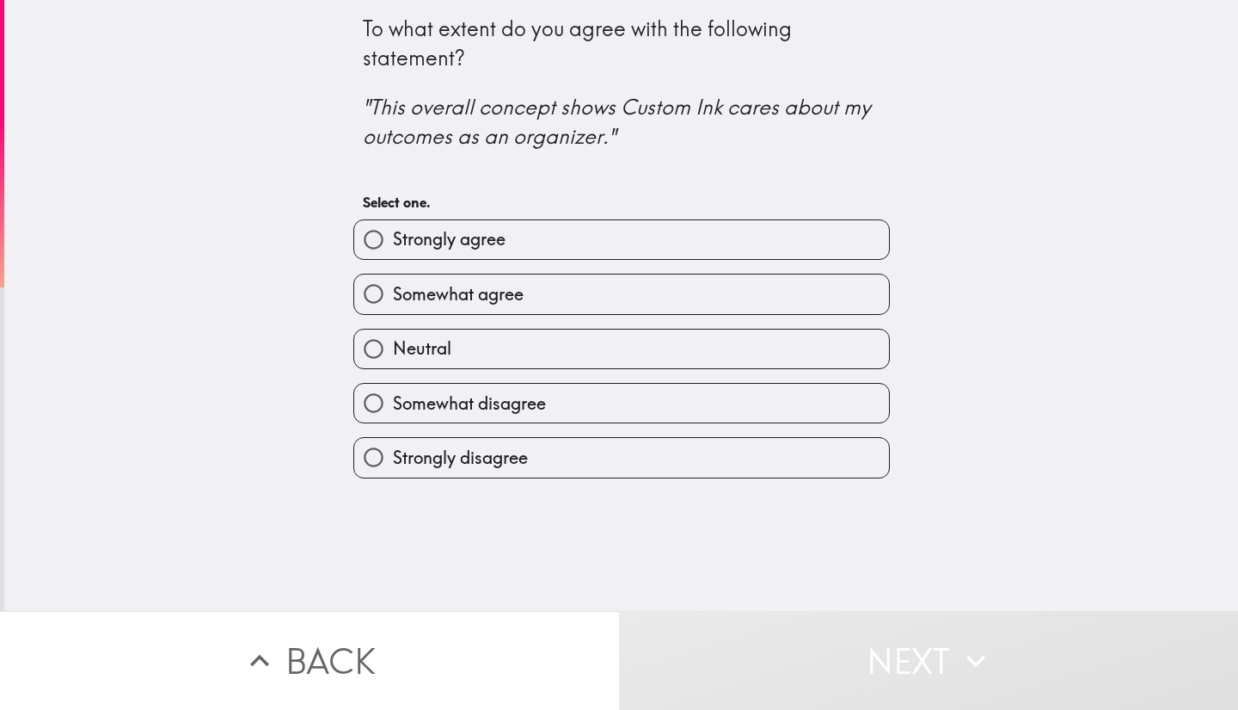
click at [765, 255] on label "Strongly agree" at bounding box center [621, 239] width 535 height 39
click at [393, 255] on input "Strongly agree" at bounding box center [373, 239] width 39 height 39
radio input "true"
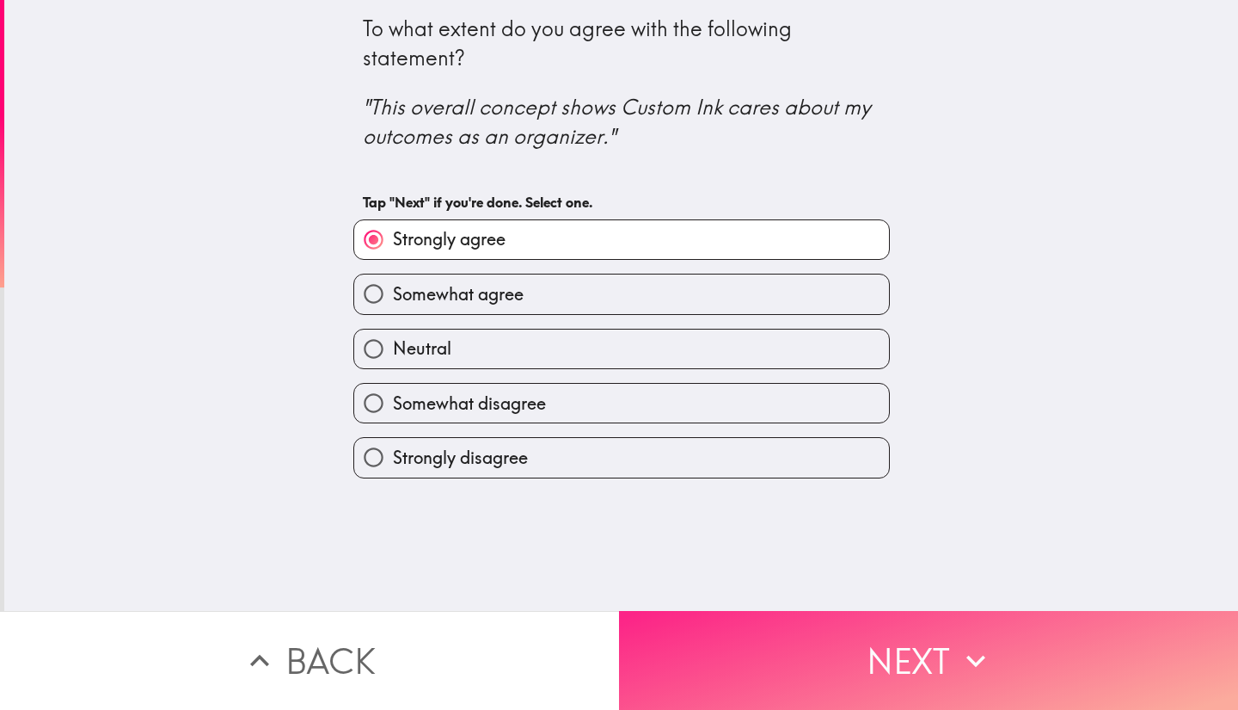
click at [849, 652] on button "Next" at bounding box center [928, 660] width 619 height 99
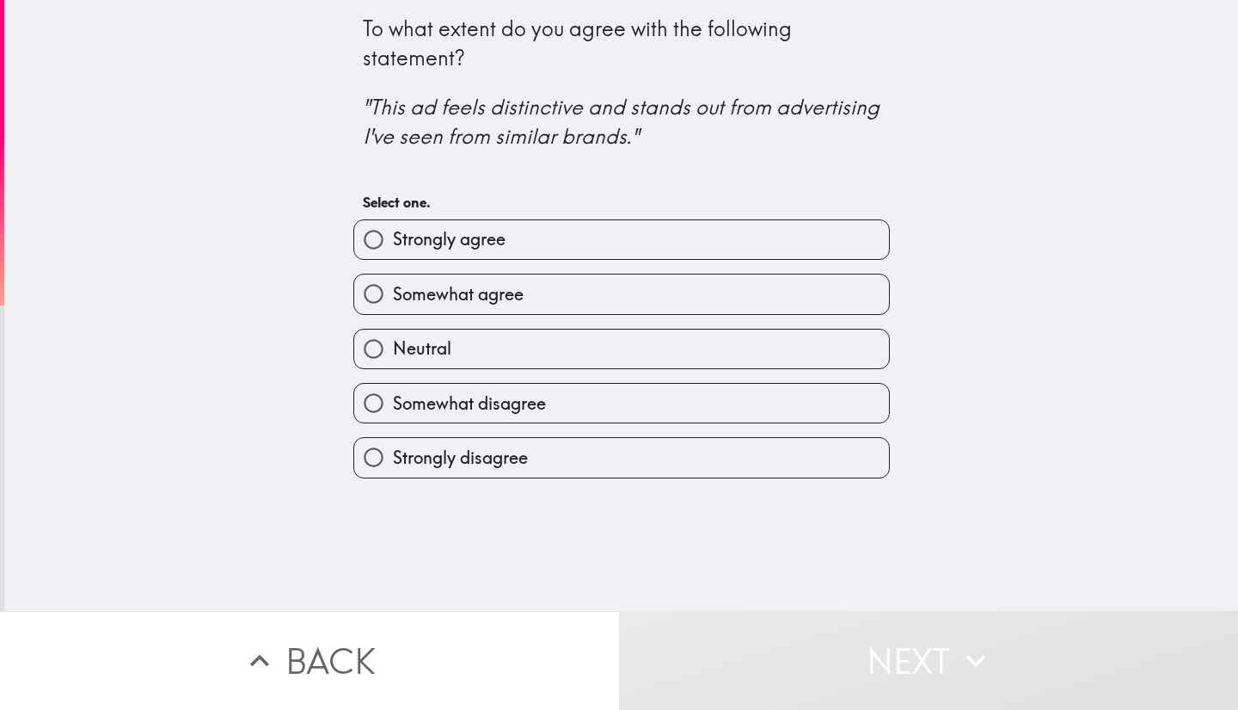
click at [734, 255] on label "Strongly agree" at bounding box center [621, 239] width 535 height 39
click at [393, 255] on input "Strongly agree" at bounding box center [373, 239] width 39 height 39
radio input "true"
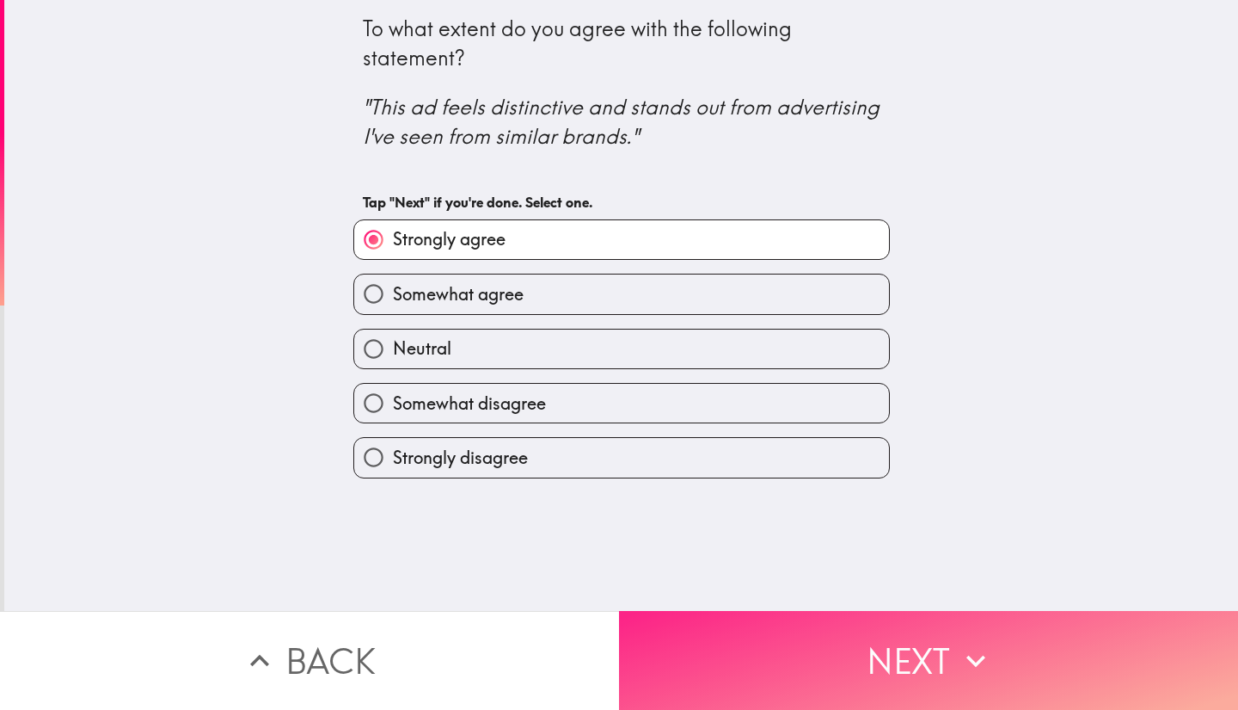
click at [851, 643] on button "Next" at bounding box center [928, 660] width 619 height 99
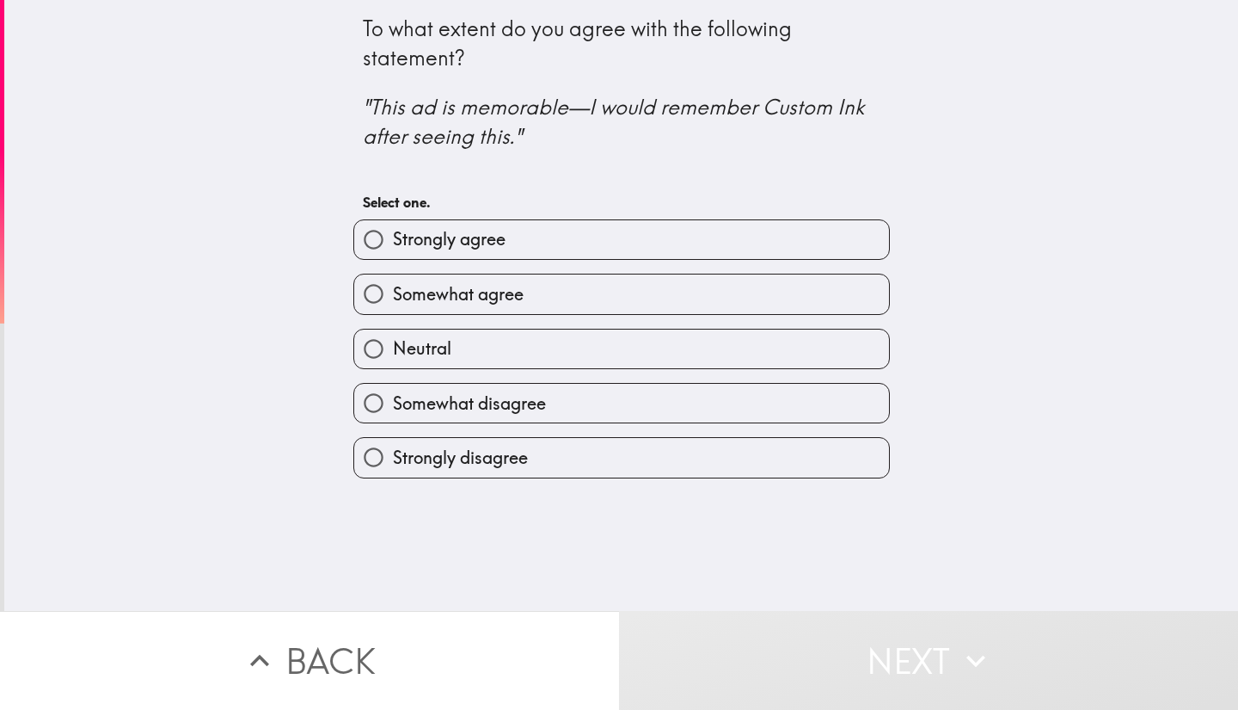
click at [734, 255] on label "Strongly agree" at bounding box center [621, 239] width 535 height 39
click at [393, 255] on input "Strongly agree" at bounding box center [373, 239] width 39 height 39
radio input "true"
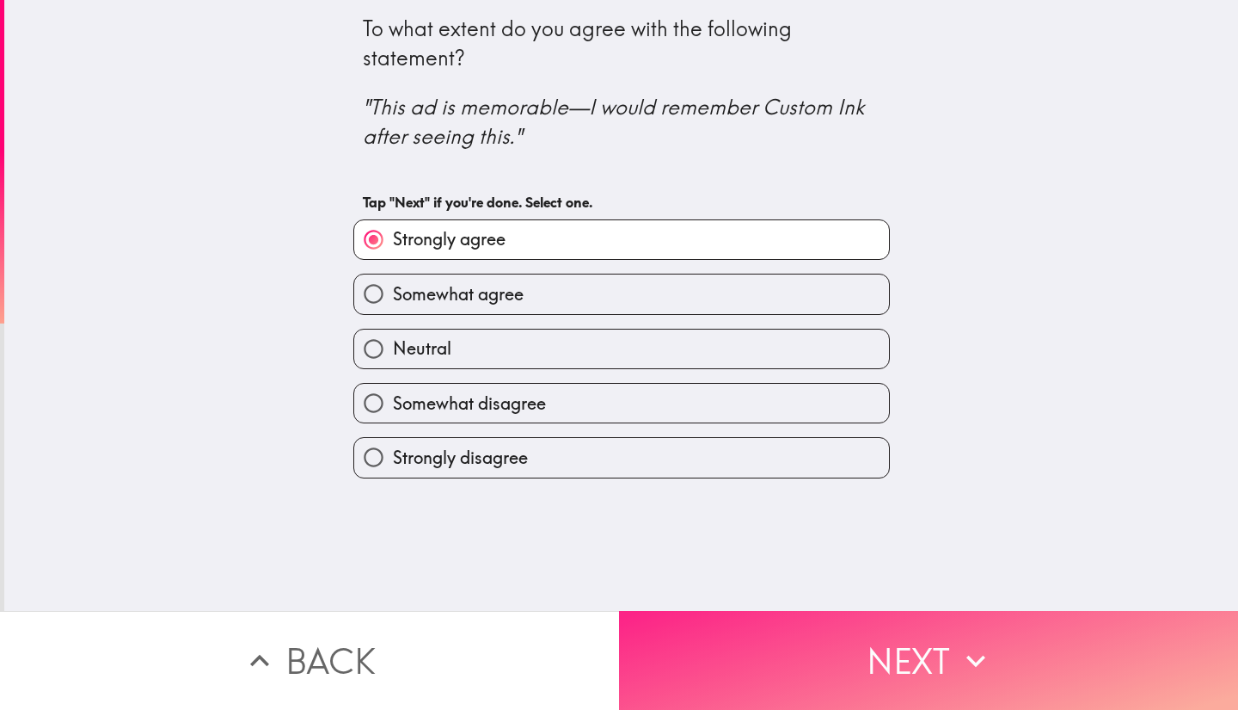
click at [843, 652] on button "Next" at bounding box center [928, 660] width 619 height 99
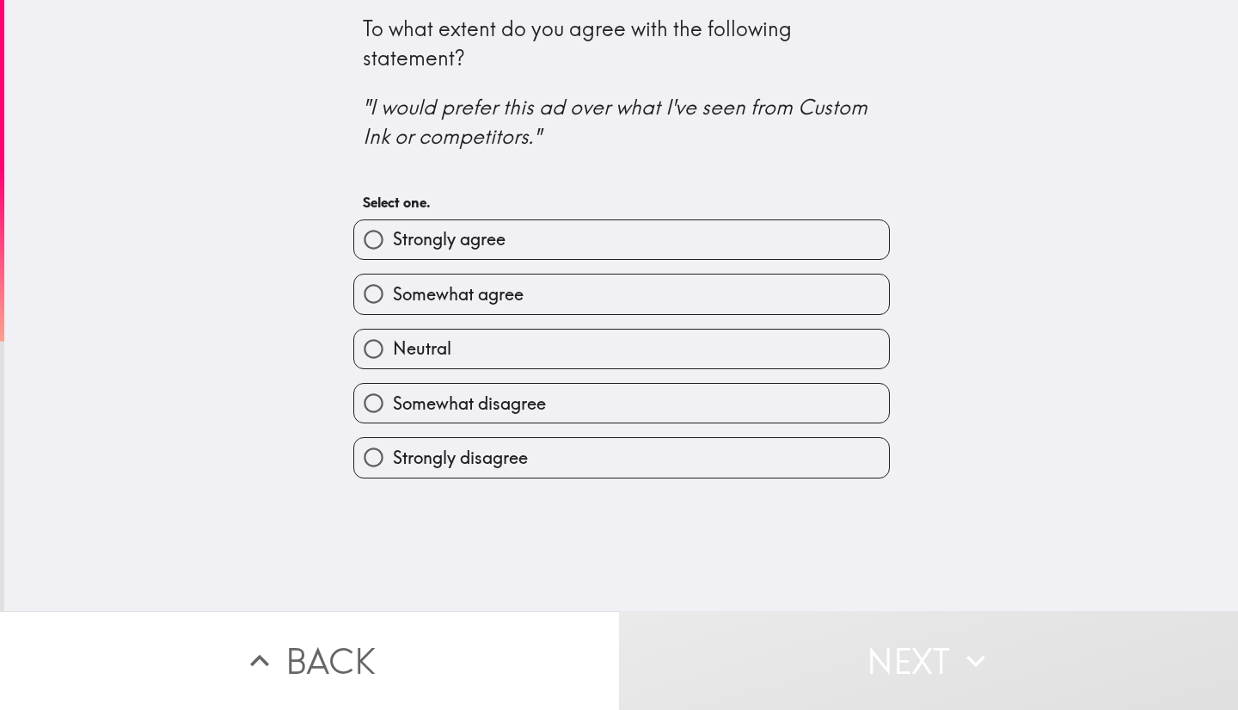
click at [814, 310] on label "Somewhat agree" at bounding box center [621, 293] width 535 height 39
click at [393, 310] on input "Somewhat agree" at bounding box center [373, 293] width 39 height 39
radio input "true"
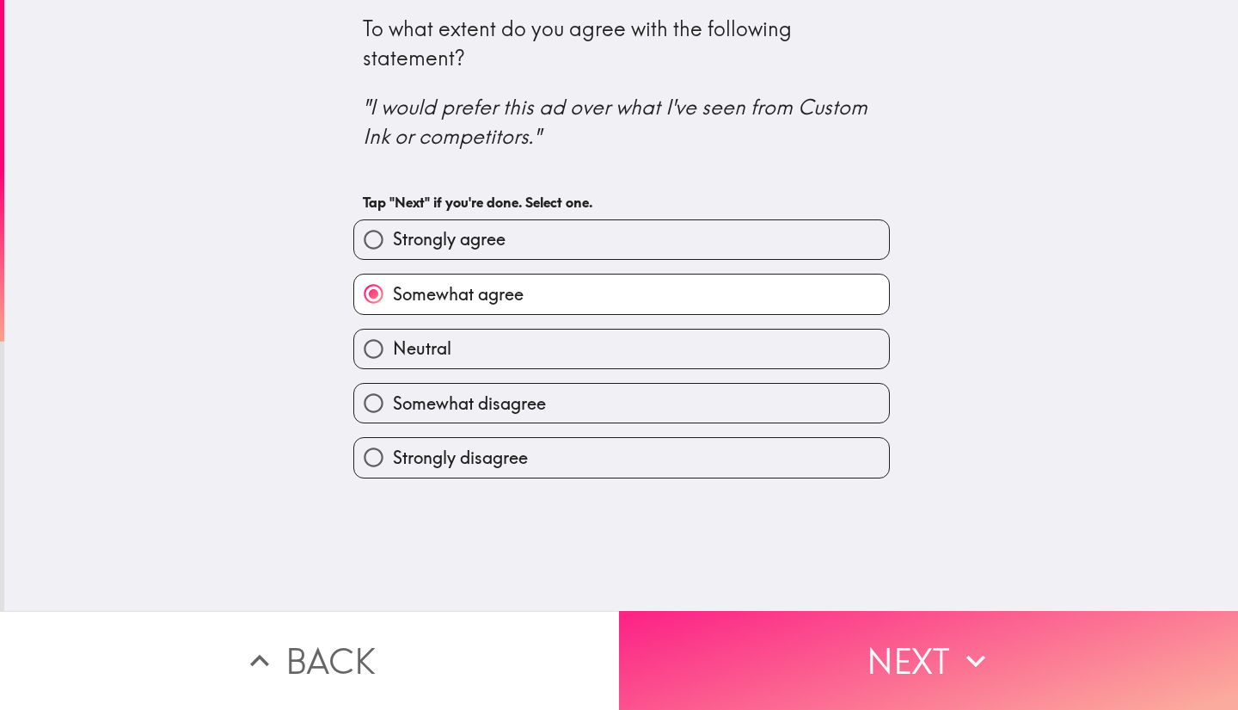
click at [875, 655] on button "Next" at bounding box center [928, 660] width 619 height 99
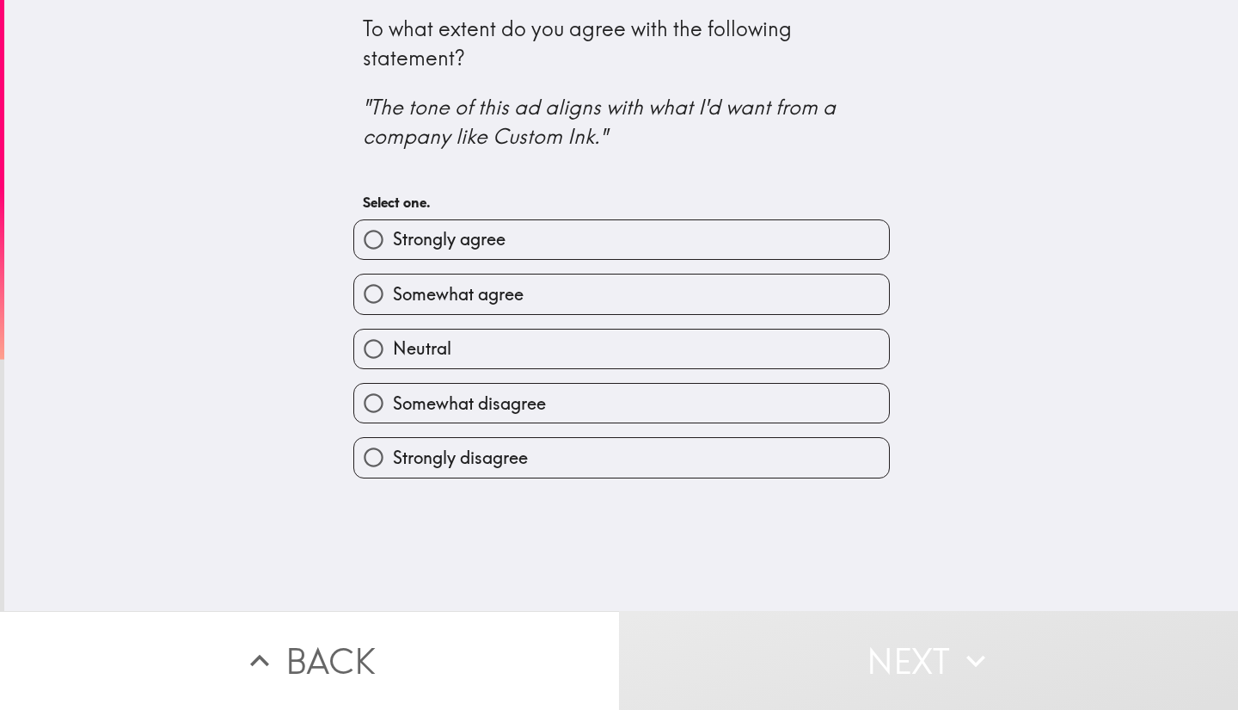
click at [758, 252] on label "Strongly agree" at bounding box center [621, 239] width 535 height 39
click at [393, 252] on input "Strongly agree" at bounding box center [373, 239] width 39 height 39
radio input "true"
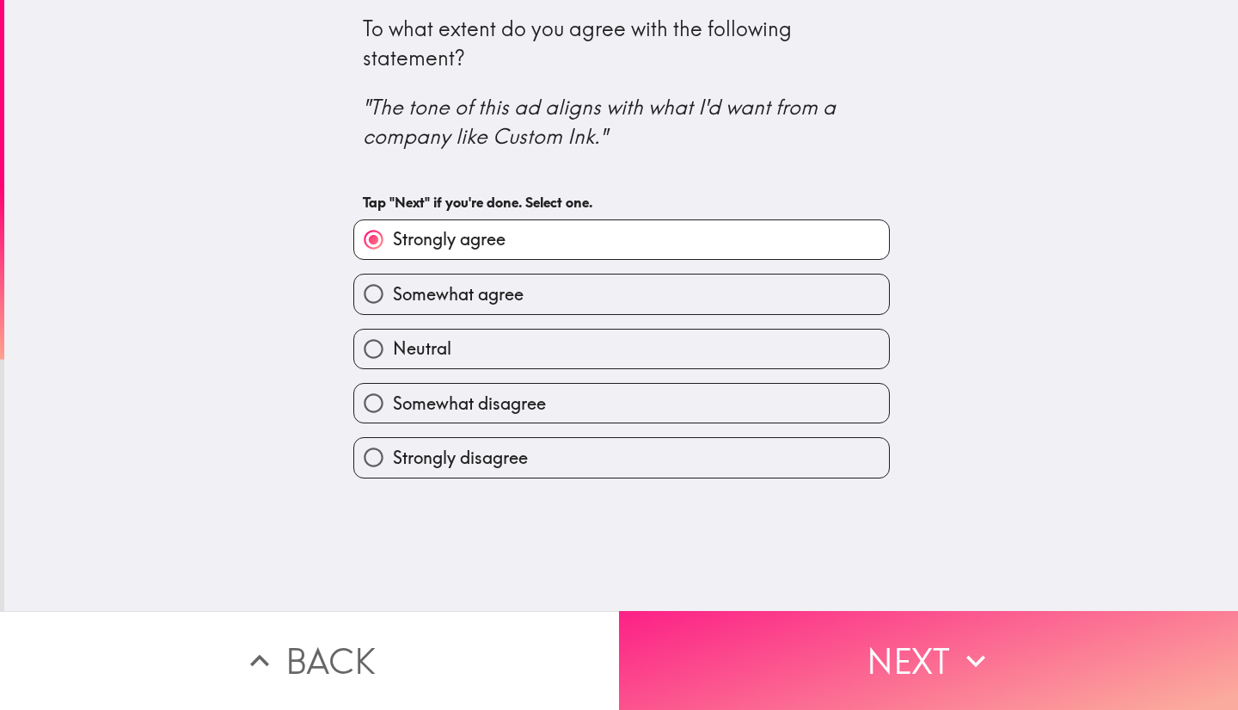
click at [863, 643] on button "Next" at bounding box center [928, 660] width 619 height 99
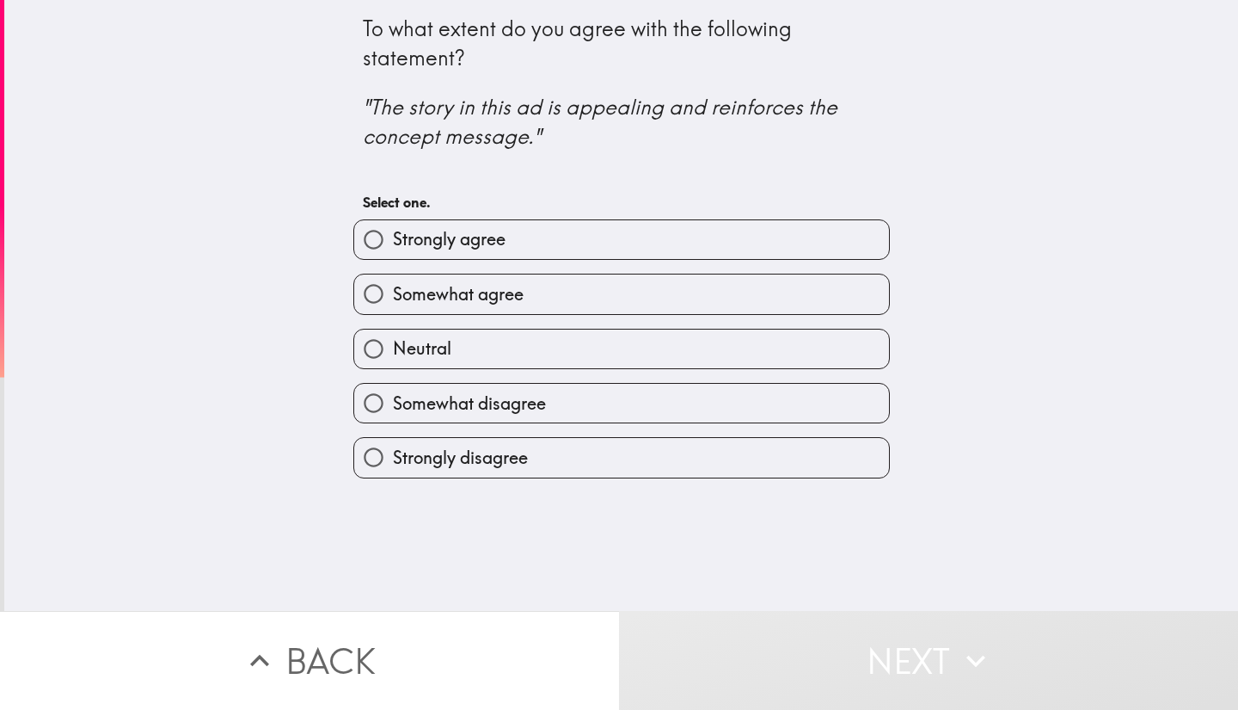
click at [738, 254] on label "Strongly agree" at bounding box center [621, 239] width 535 height 39
click at [393, 254] on input "Strongly agree" at bounding box center [373, 239] width 39 height 39
radio input "true"
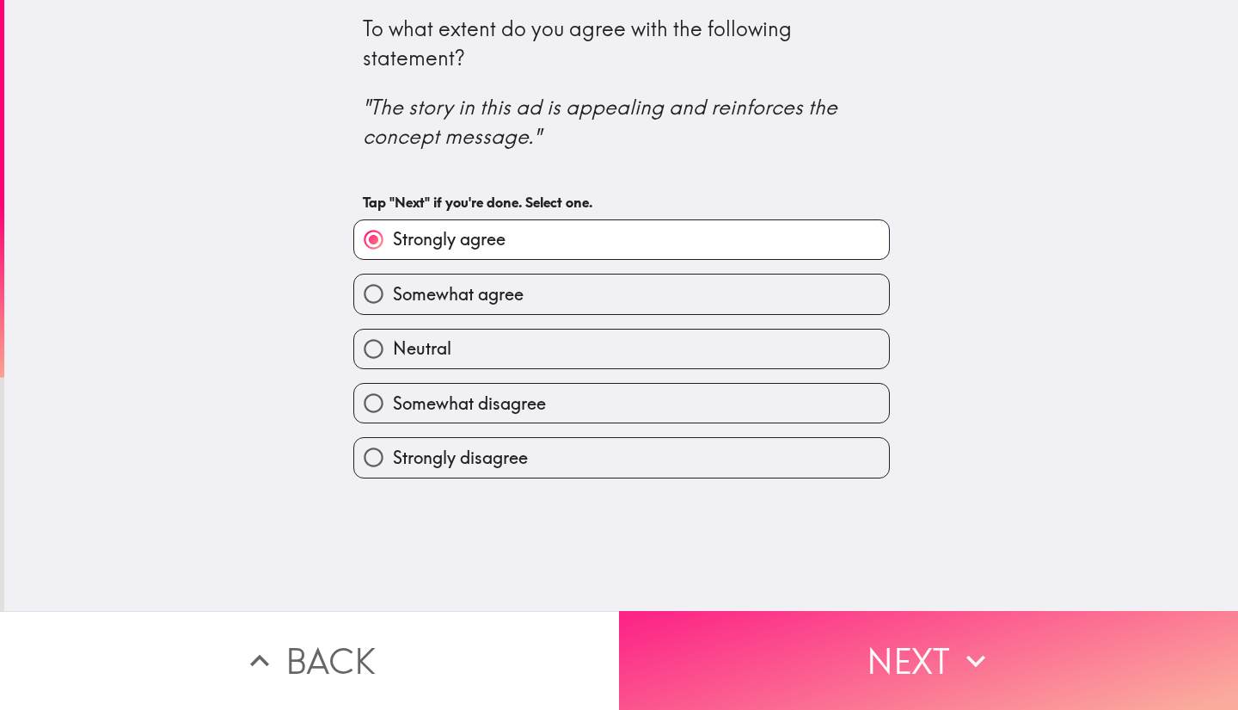
click at [875, 657] on button "Next" at bounding box center [928, 660] width 619 height 99
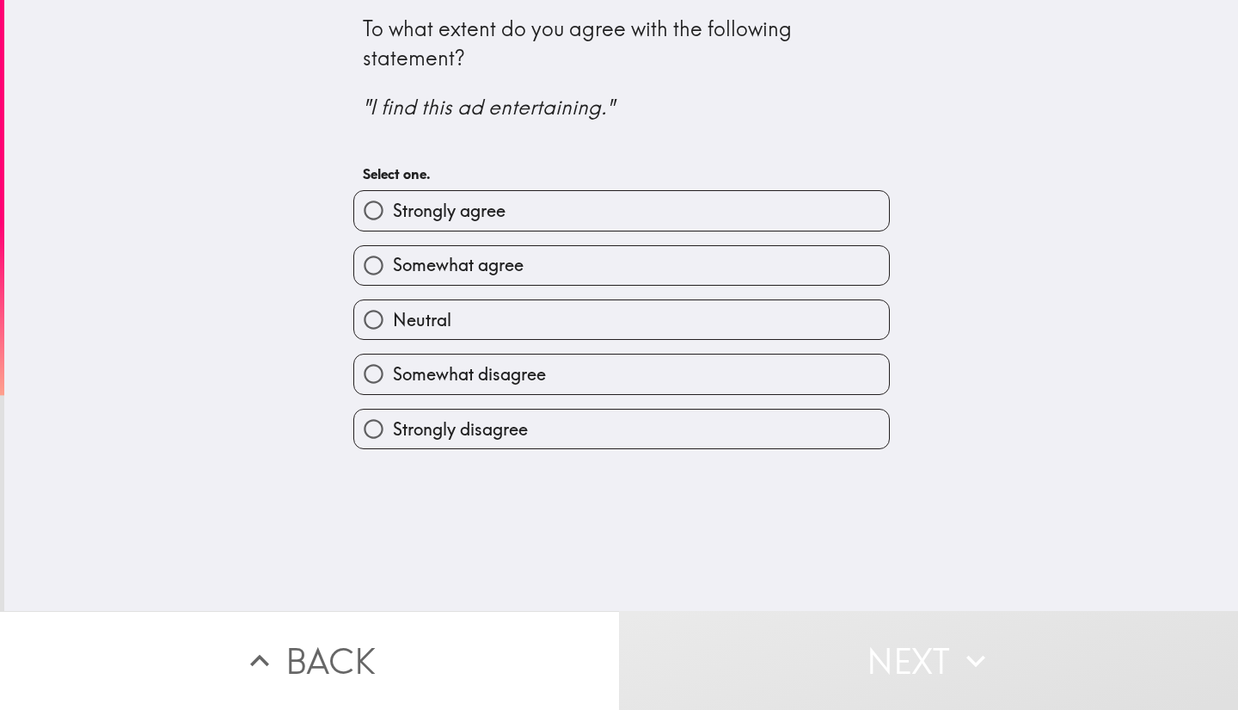
click at [790, 215] on label "Strongly agree" at bounding box center [621, 210] width 535 height 39
click at [393, 215] on input "Strongly agree" at bounding box center [373, 210] width 39 height 39
radio input "true"
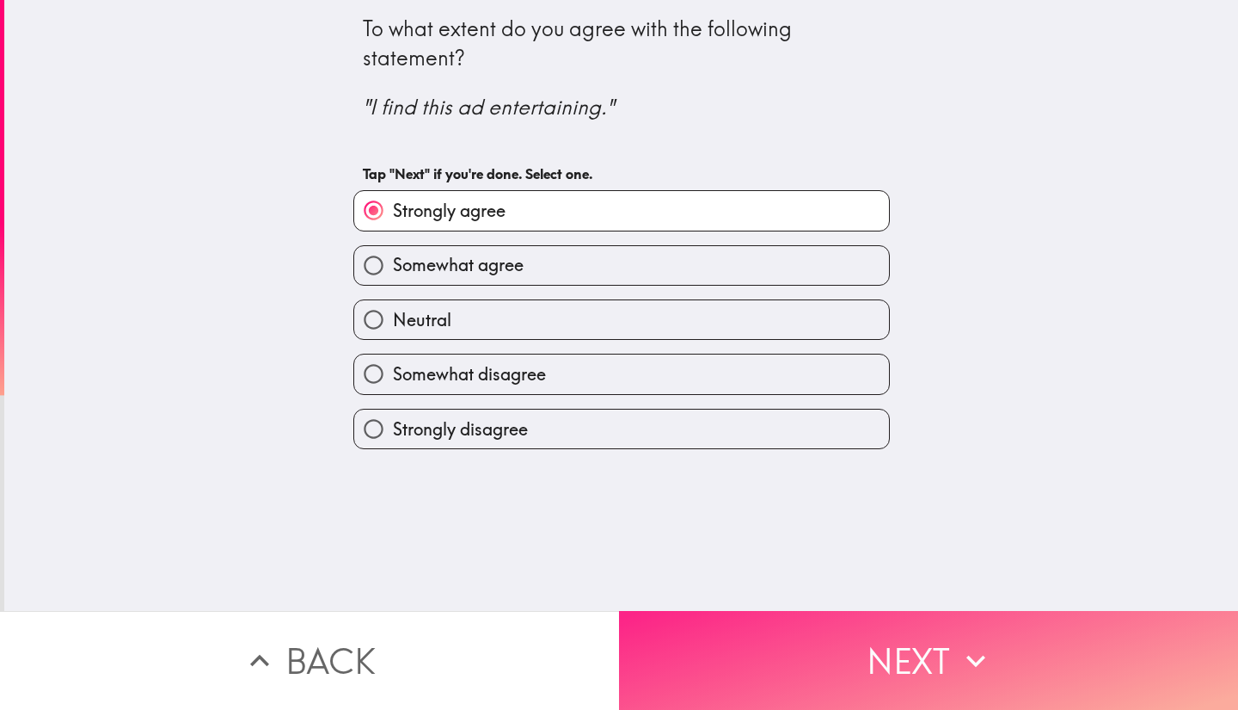
click at [846, 660] on button "Next" at bounding box center [928, 660] width 619 height 99
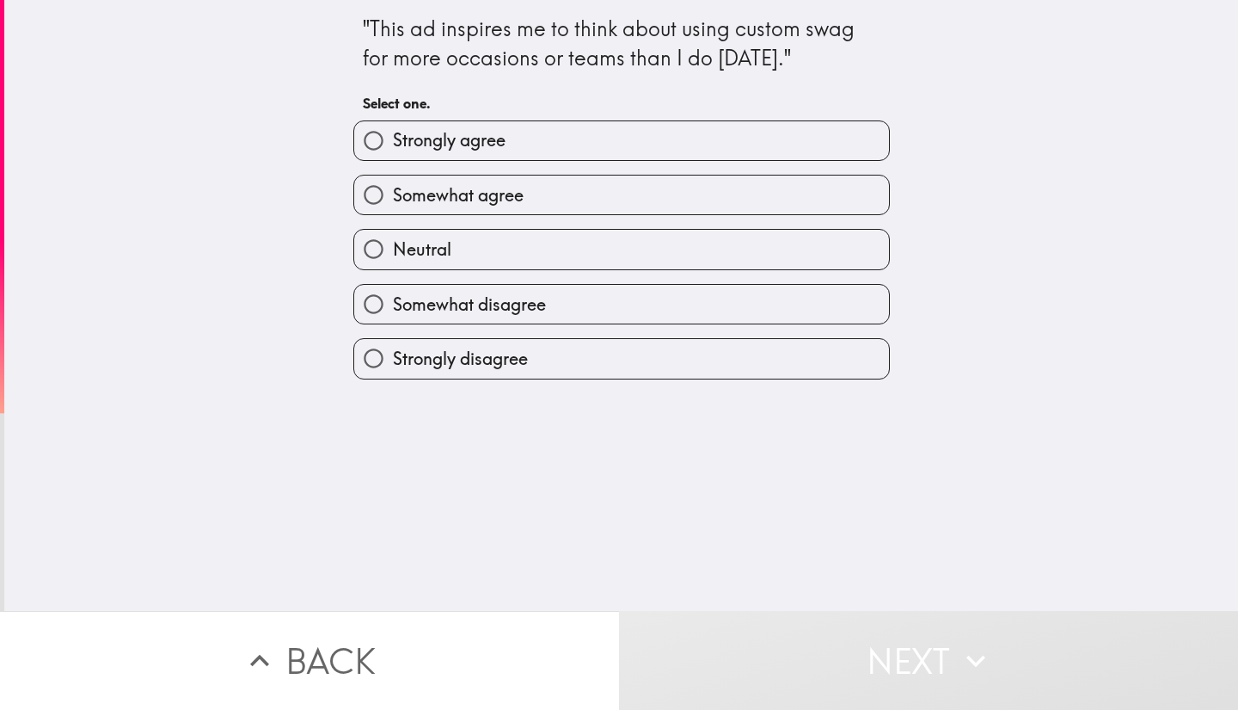
click at [722, 155] on label "Strongly agree" at bounding box center [621, 140] width 535 height 39
click at [393, 155] on input "Strongly agree" at bounding box center [373, 140] width 39 height 39
radio input "true"
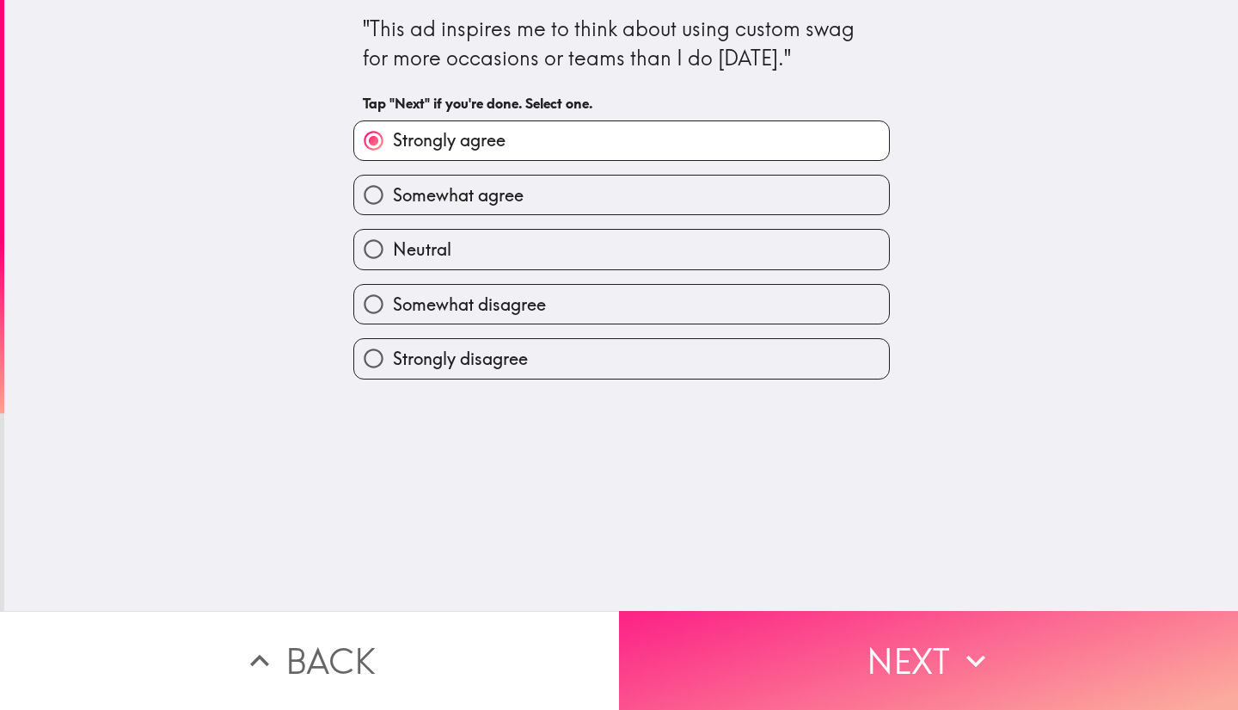
click at [820, 662] on button "Next" at bounding box center [928, 660] width 619 height 99
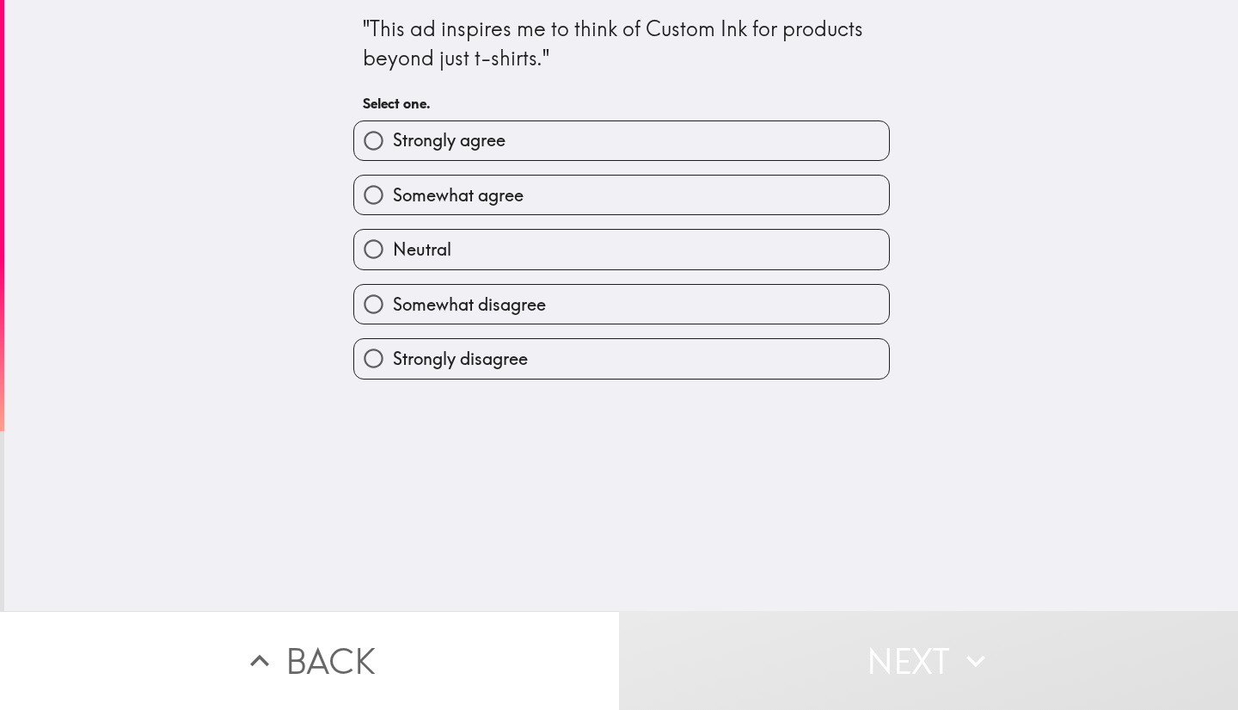
click at [710, 143] on label "Strongly agree" at bounding box center [621, 140] width 535 height 39
click at [393, 143] on input "Strongly agree" at bounding box center [373, 140] width 39 height 39
radio input "true"
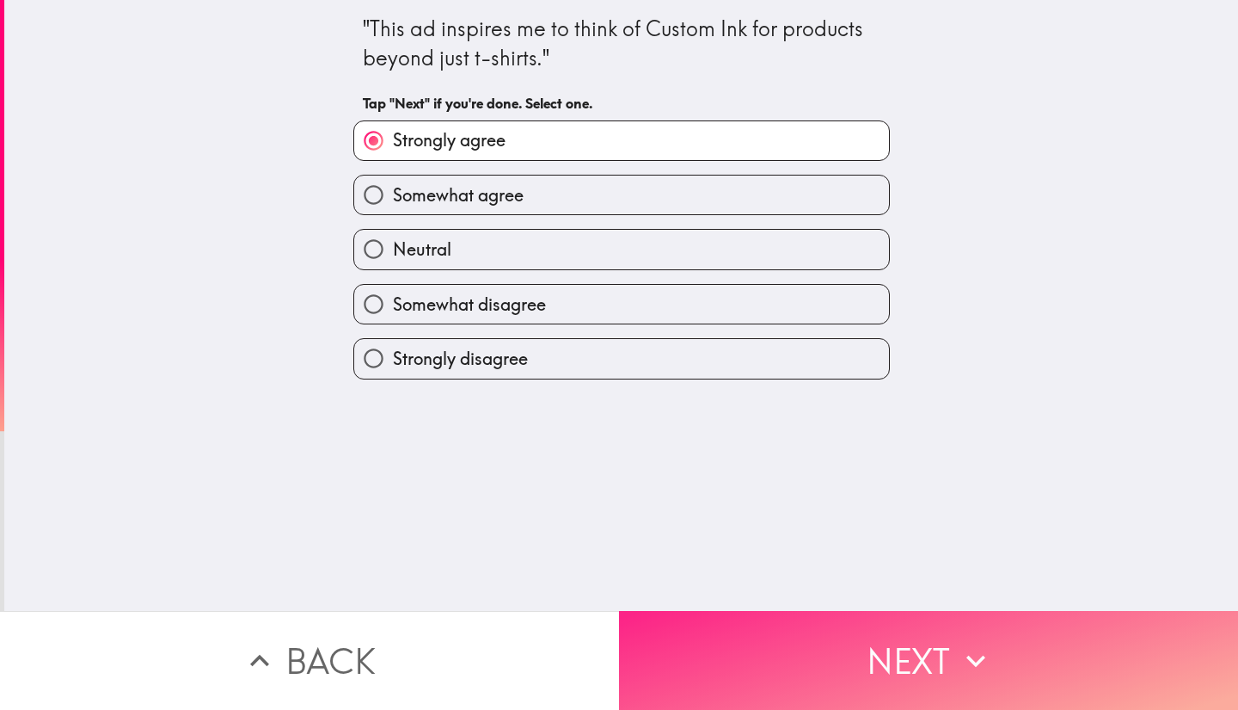
click at [807, 671] on button "Next" at bounding box center [928, 660] width 619 height 99
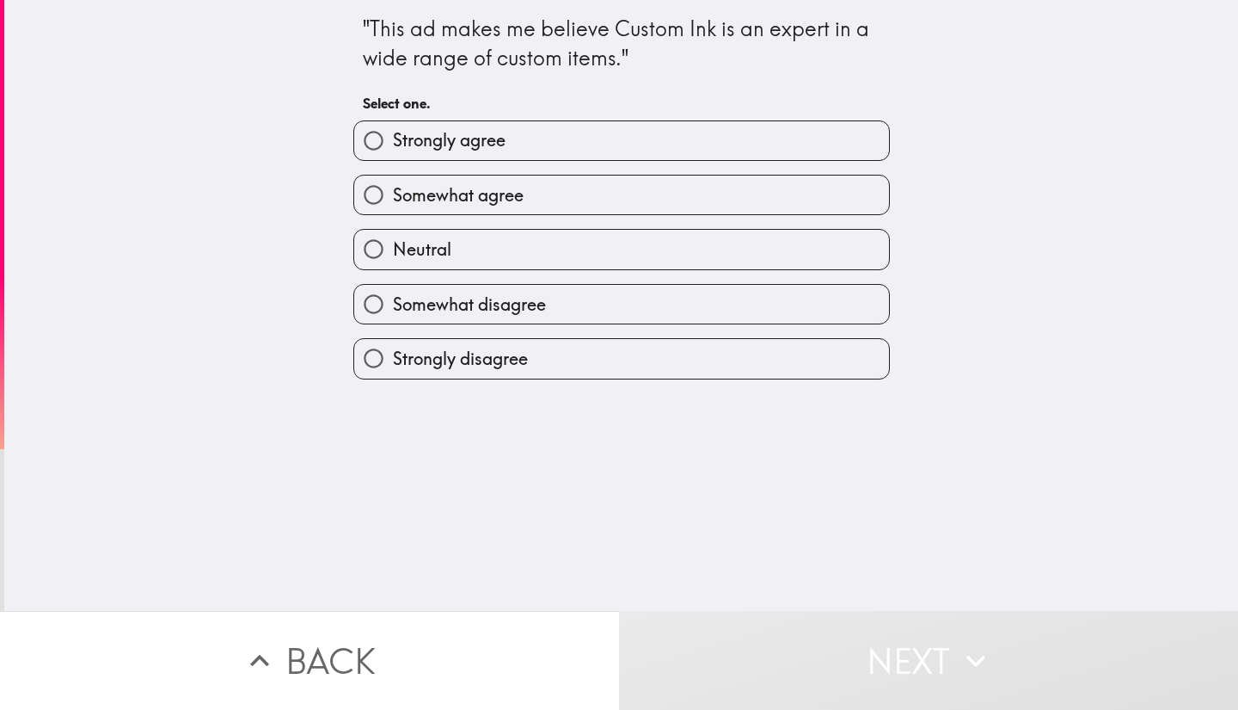
click at [716, 144] on label "Strongly agree" at bounding box center [621, 140] width 535 height 39
click at [393, 144] on input "Strongly agree" at bounding box center [373, 140] width 39 height 39
radio input "true"
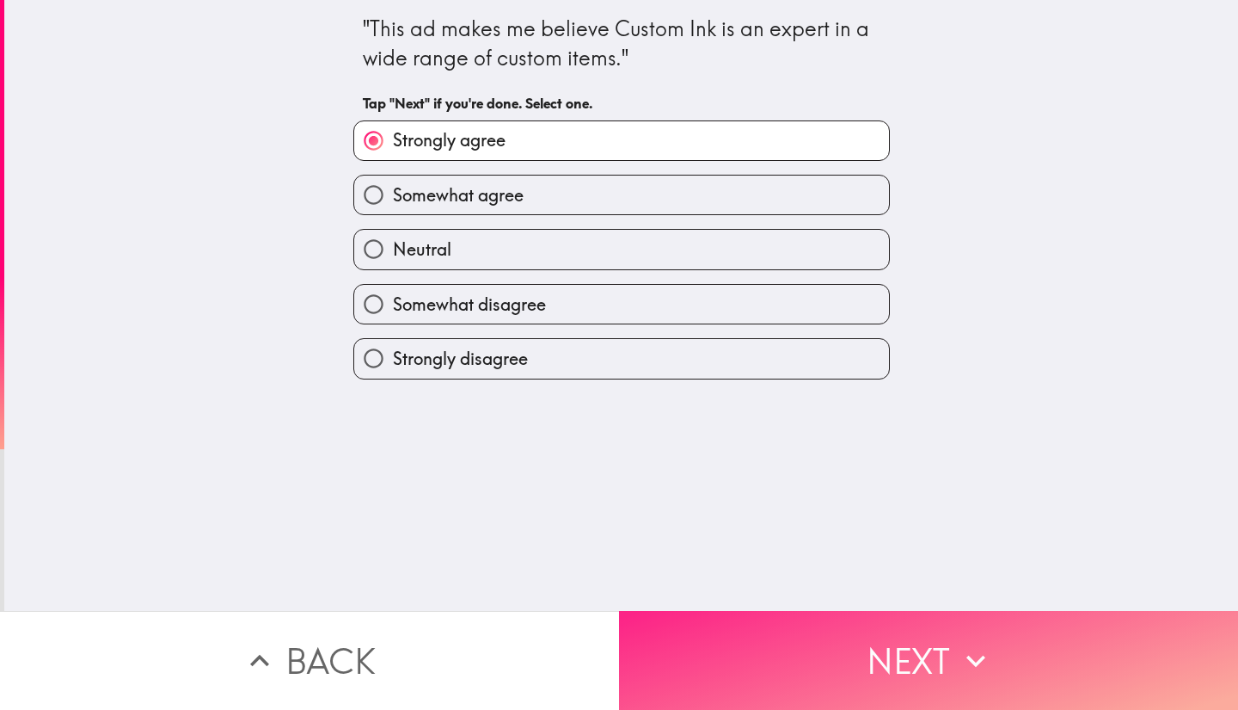
click at [829, 644] on button "Next" at bounding box center [928, 660] width 619 height 99
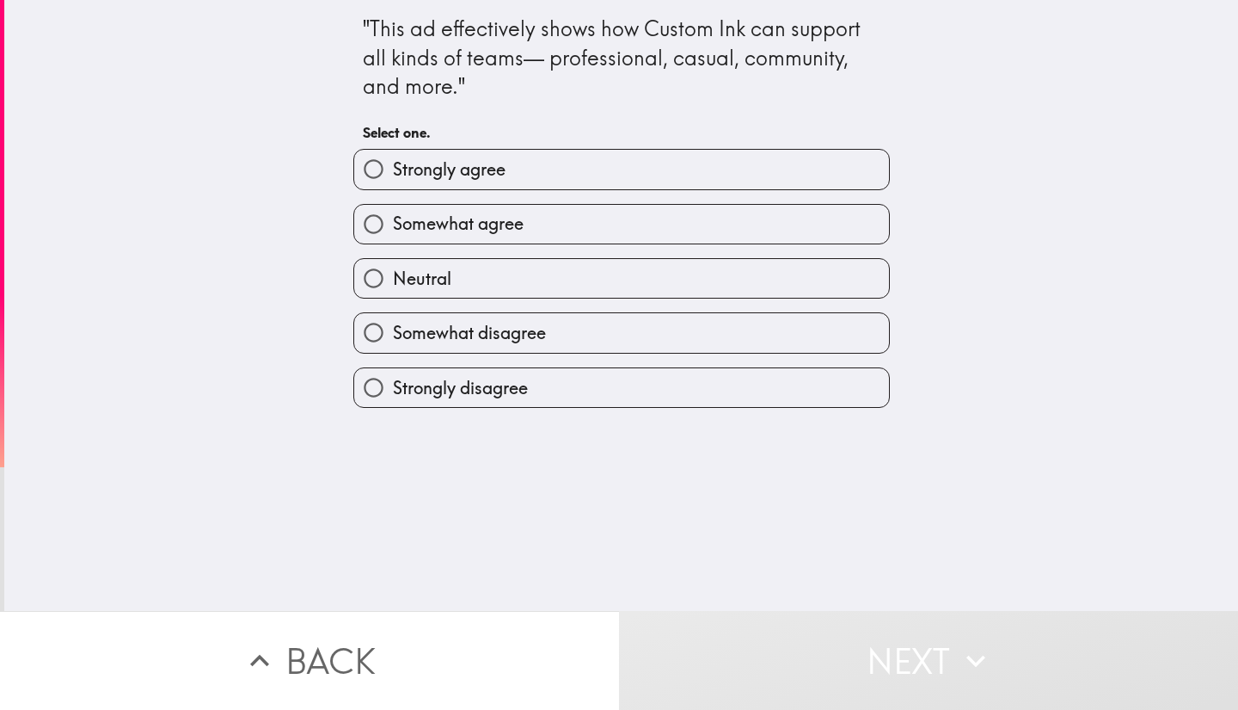
click at [752, 187] on label "Strongly agree" at bounding box center [621, 169] width 535 height 39
click at [393, 187] on input "Strongly agree" at bounding box center [373, 169] width 39 height 39
radio input "true"
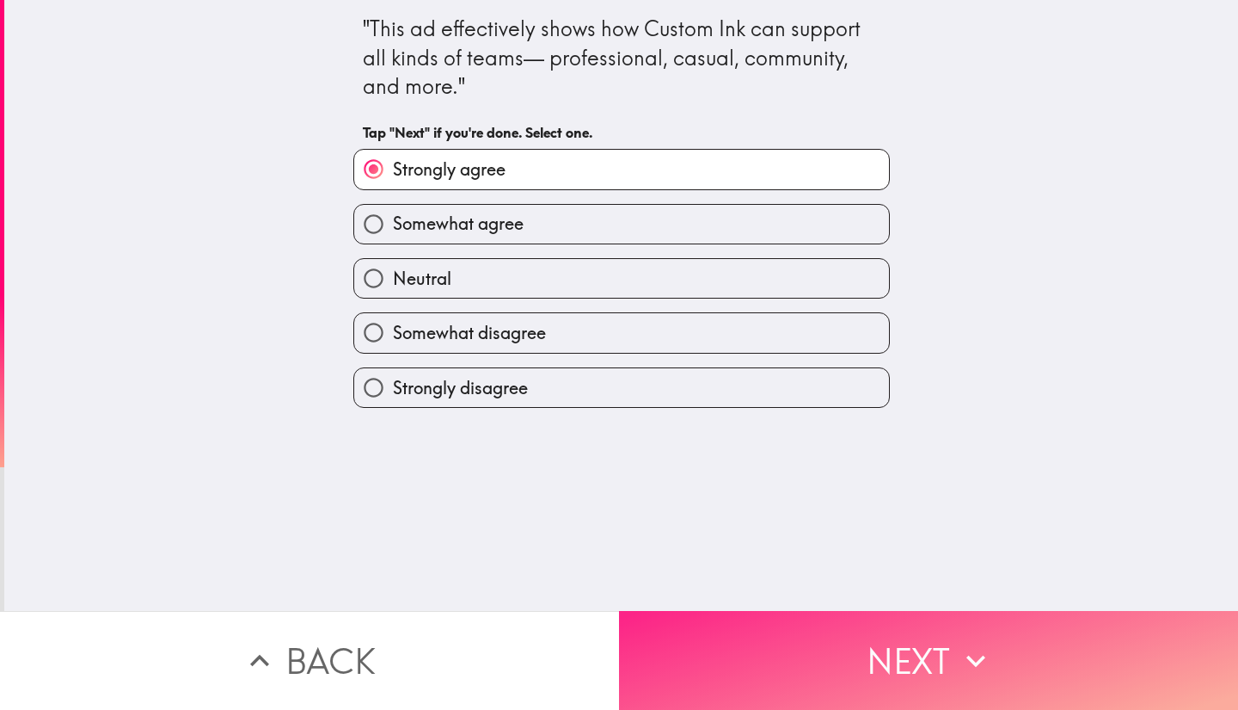
click at [836, 641] on button "Next" at bounding box center [928, 660] width 619 height 99
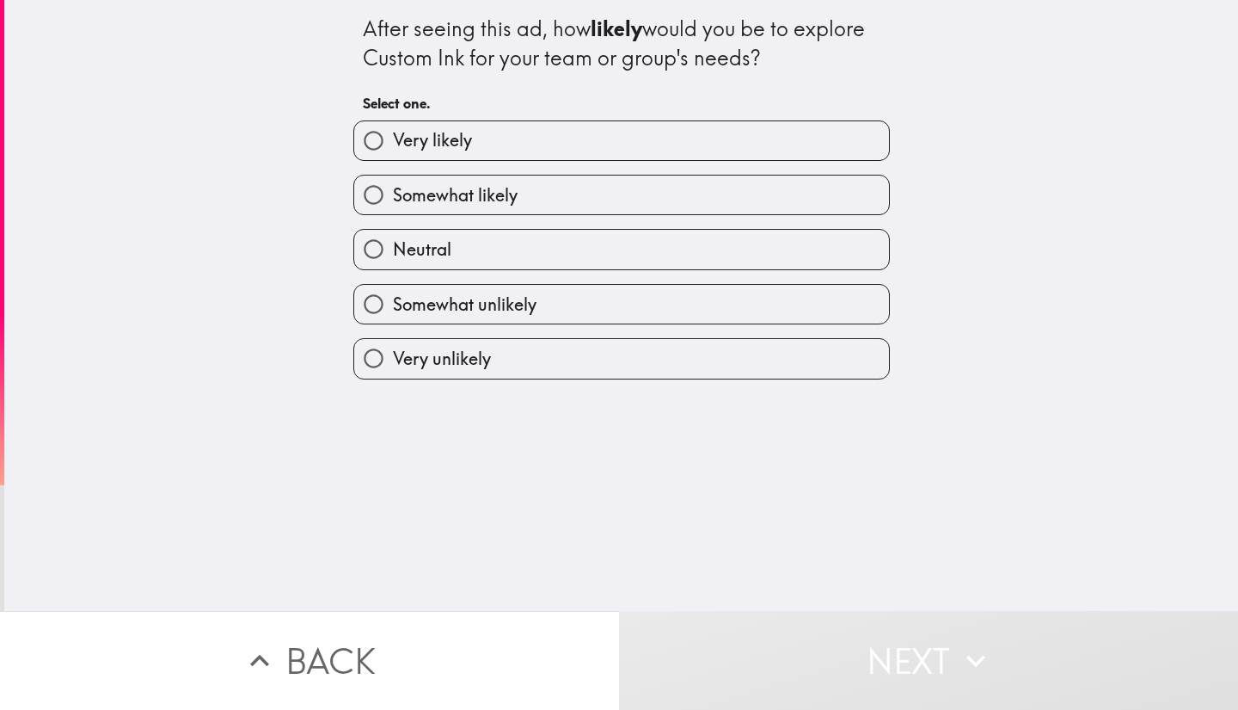
click at [802, 155] on label "Very likely" at bounding box center [621, 140] width 535 height 39
click at [393, 155] on input "Very likely" at bounding box center [373, 140] width 39 height 39
radio input "true"
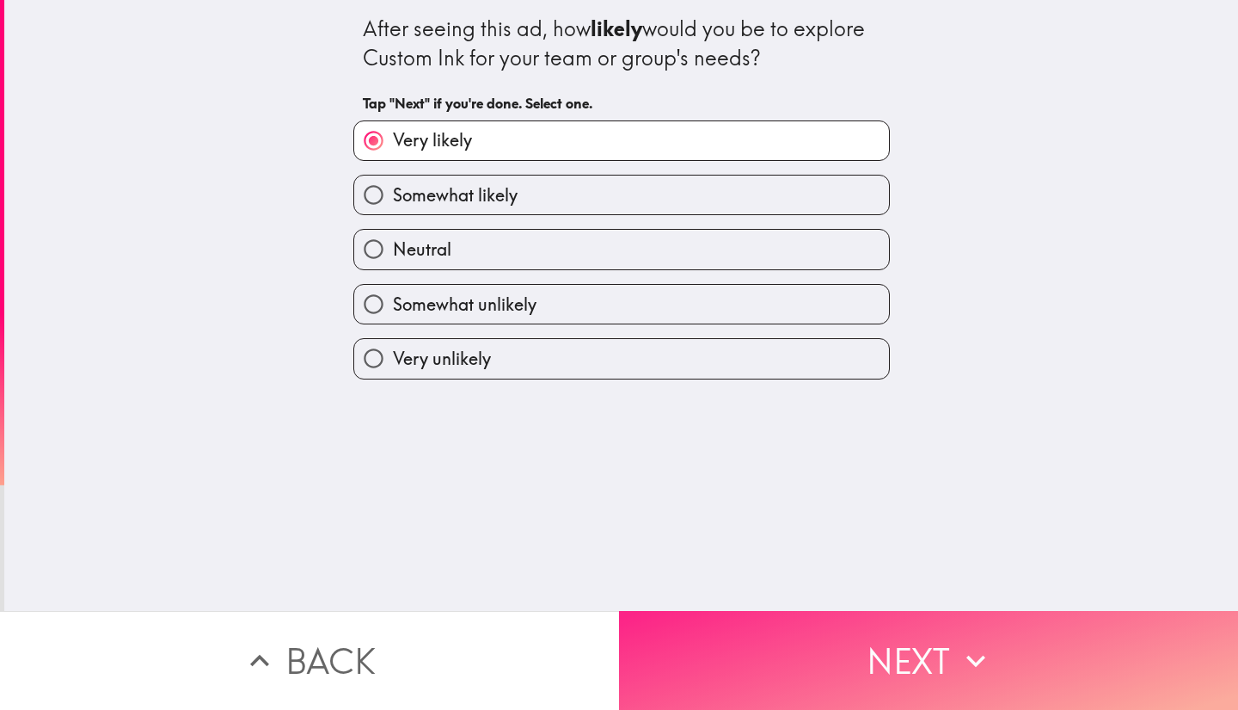
click at [849, 649] on button "Next" at bounding box center [928, 660] width 619 height 99
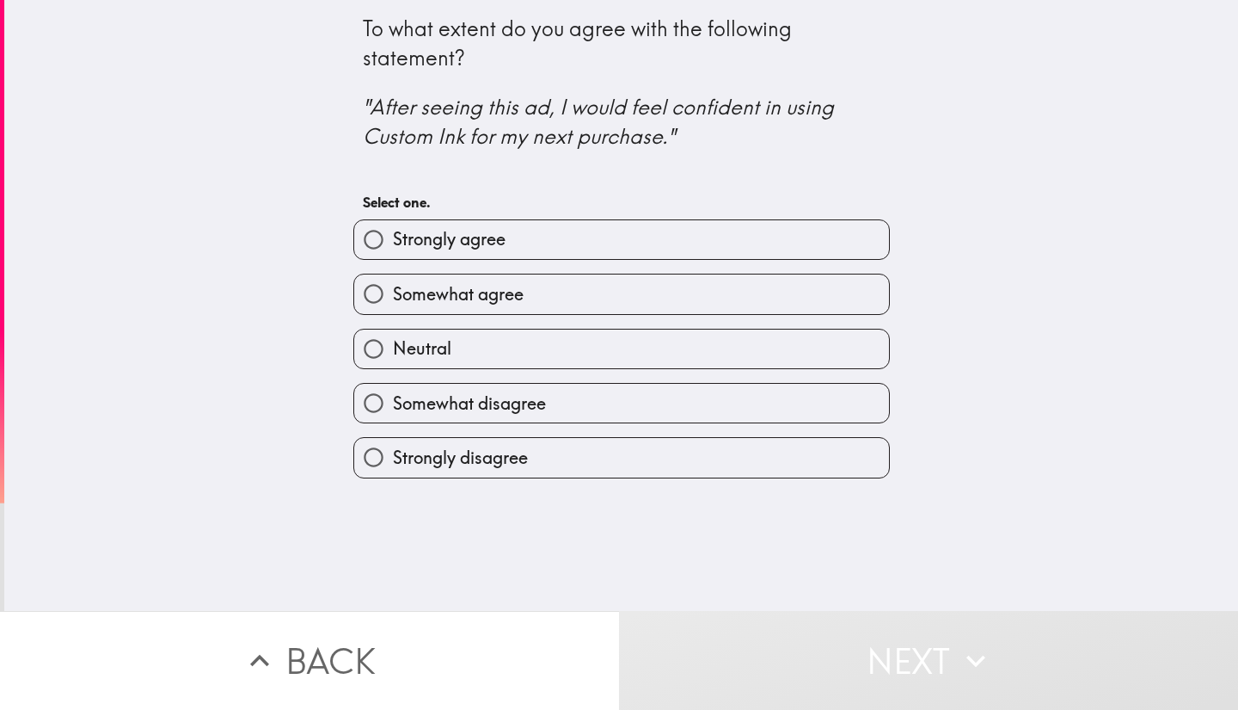
click at [716, 253] on label "Strongly agree" at bounding box center [621, 239] width 535 height 39
click at [393, 253] on input "Strongly agree" at bounding box center [373, 239] width 39 height 39
radio input "true"
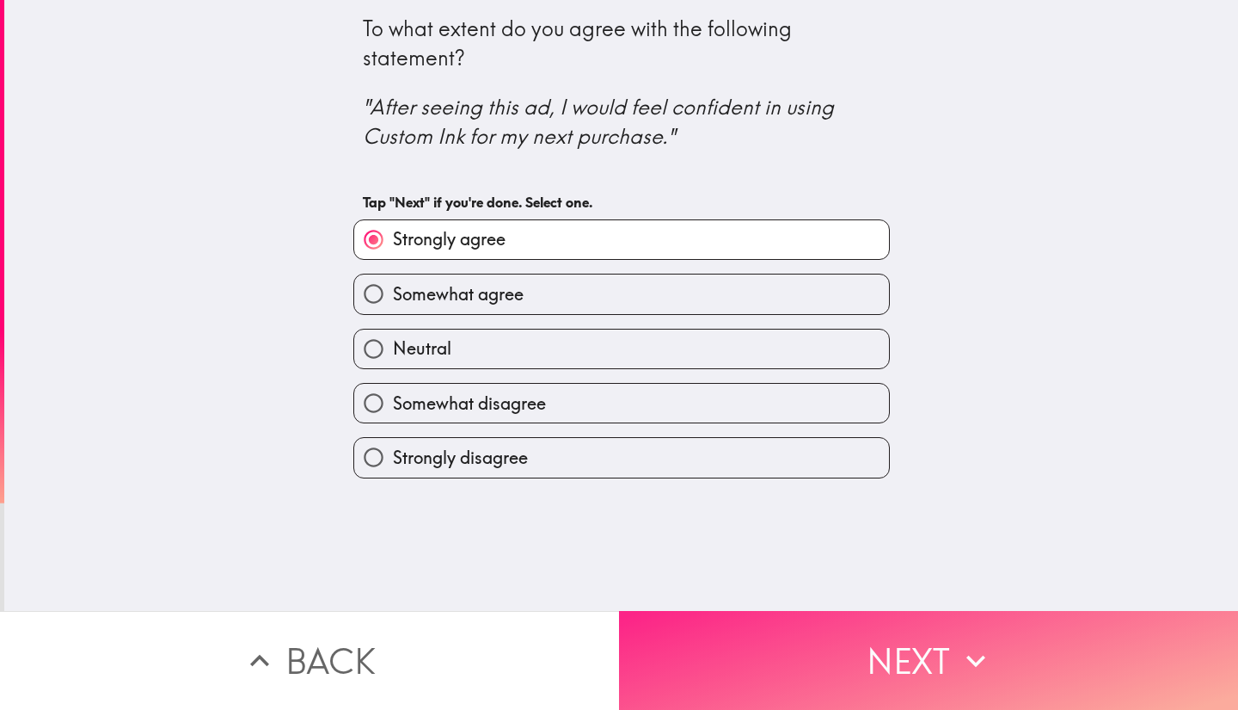
click at [827, 646] on button "Next" at bounding box center [928, 660] width 619 height 99
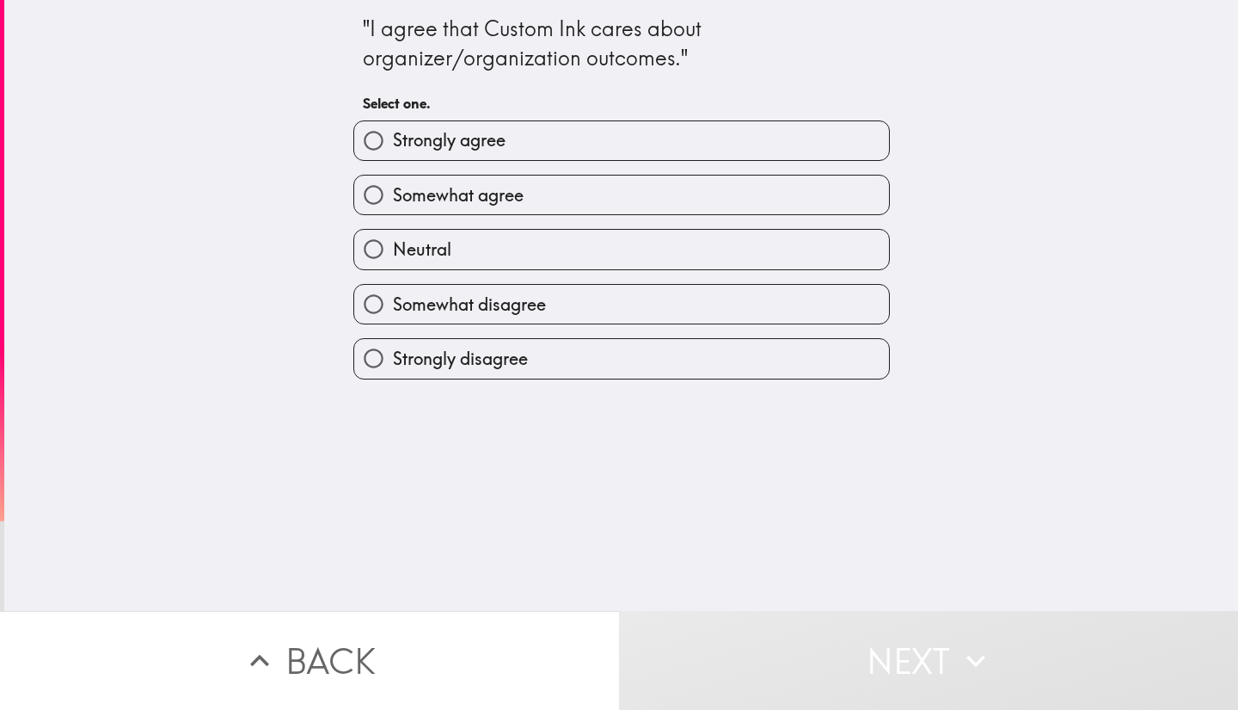
click at [749, 153] on label "Strongly agree" at bounding box center [621, 140] width 535 height 39
click at [393, 153] on input "Strongly agree" at bounding box center [373, 140] width 39 height 39
radio input "true"
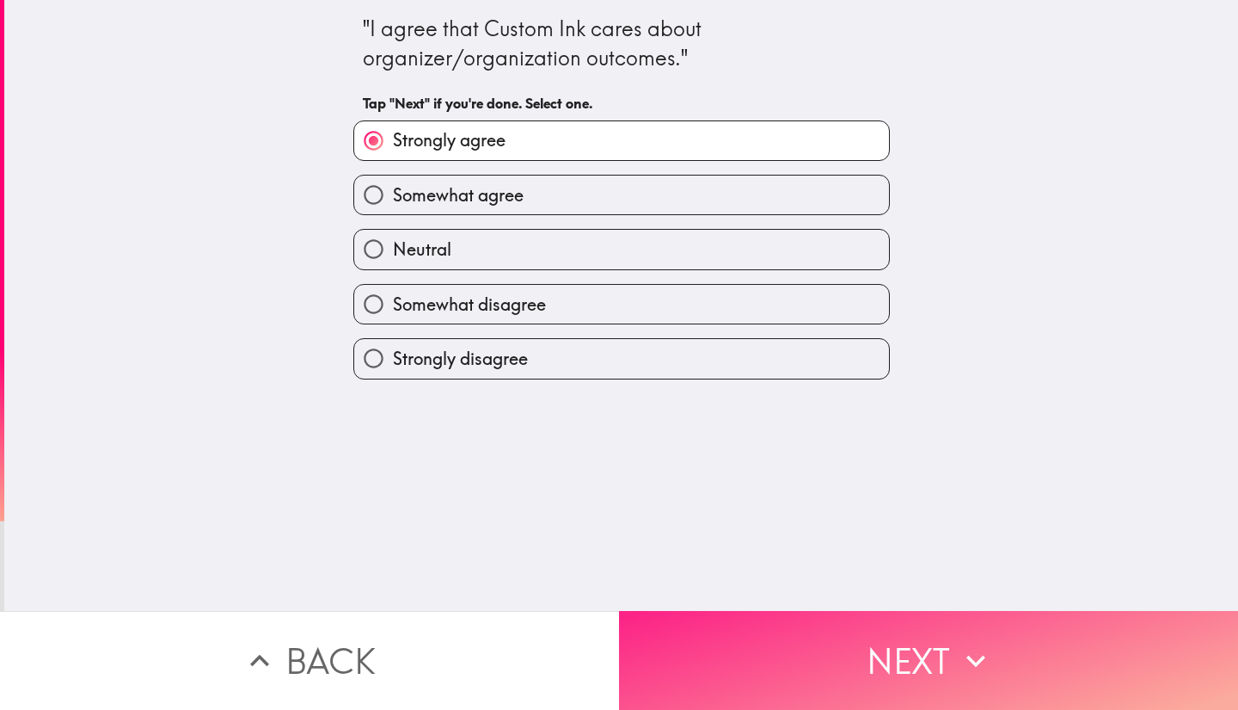
click at [802, 638] on button "Next" at bounding box center [928, 660] width 619 height 99
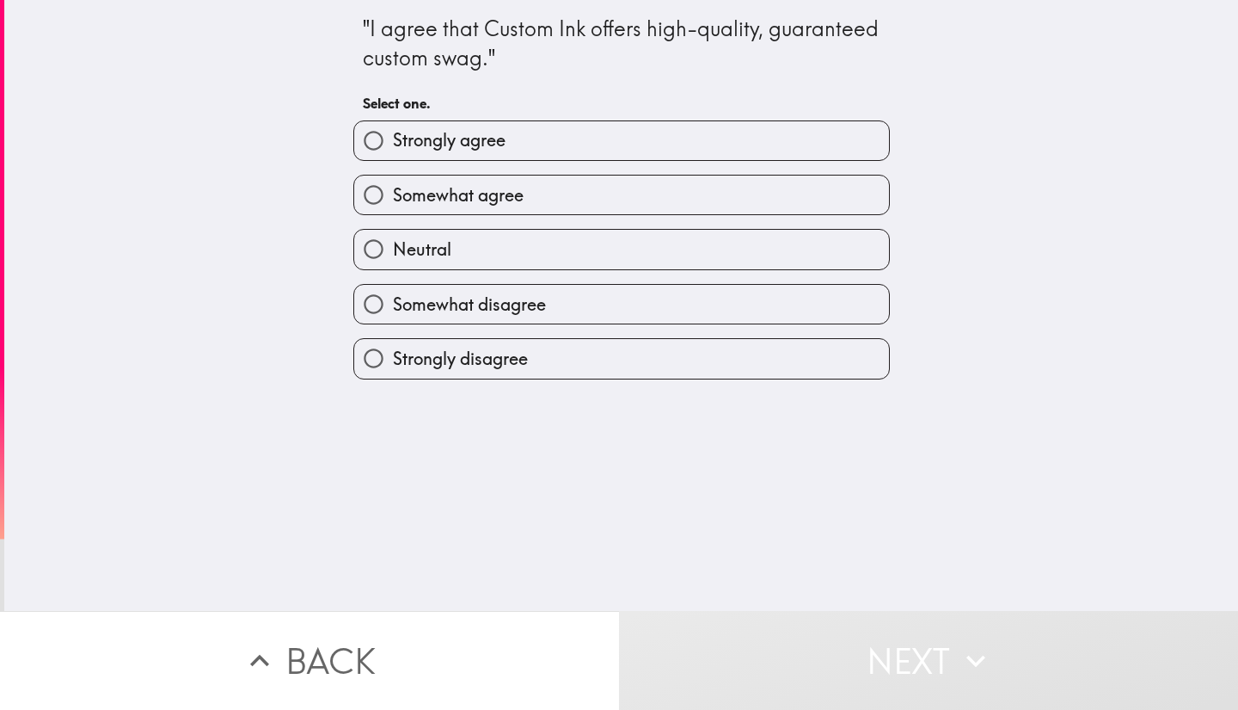
click at [723, 157] on label "Strongly agree" at bounding box center [621, 140] width 535 height 39
click at [393, 157] on input "Strongly agree" at bounding box center [373, 140] width 39 height 39
radio input "true"
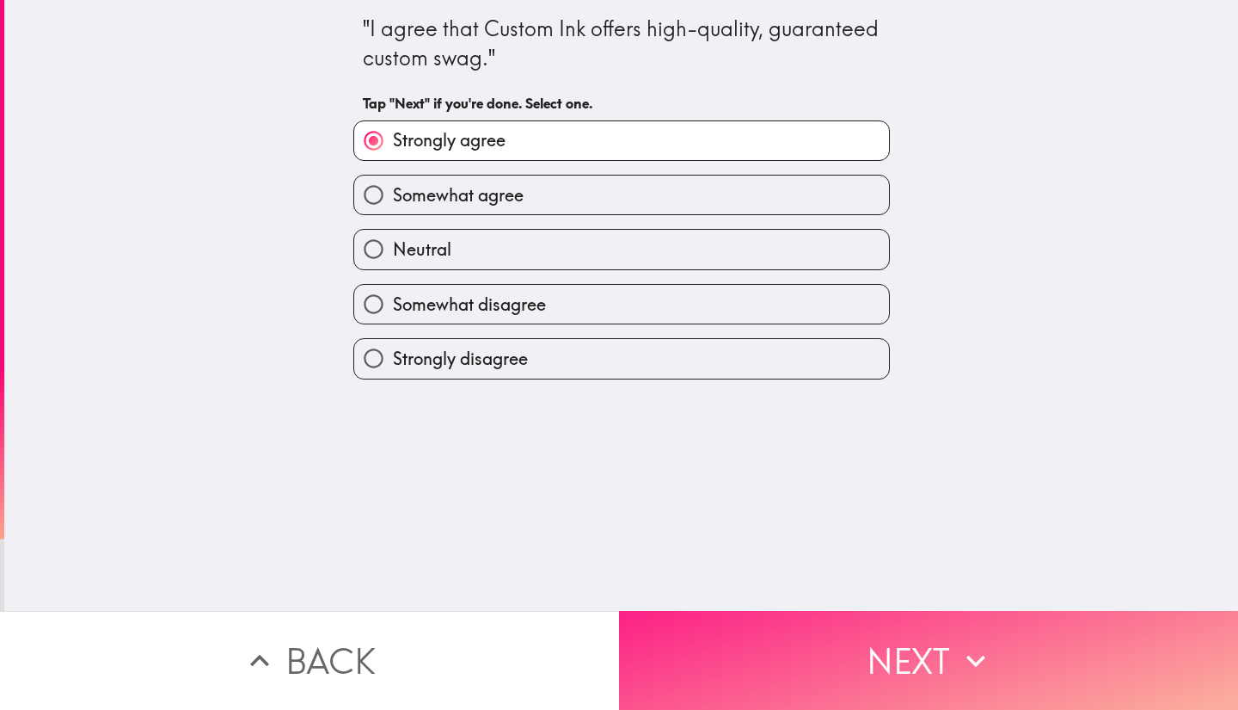
click at [790, 669] on button "Next" at bounding box center [928, 660] width 619 height 99
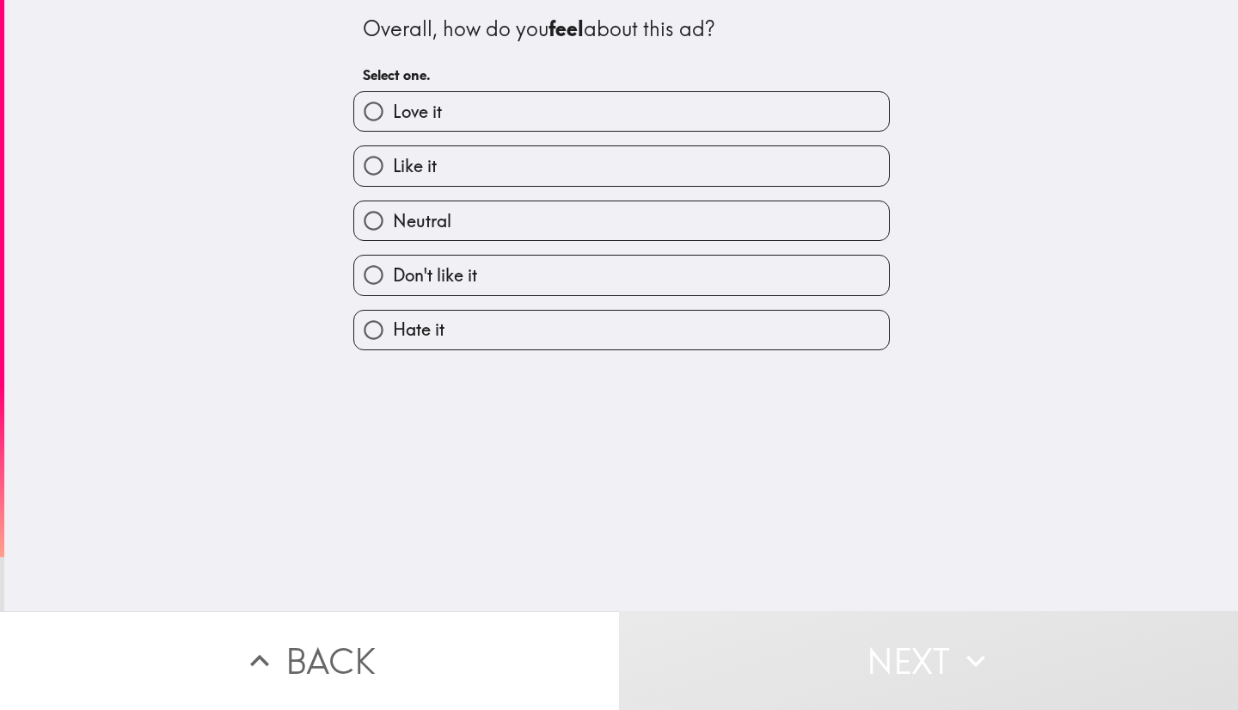
click at [729, 126] on label "Love it" at bounding box center [621, 111] width 535 height 39
click at [393, 126] on input "Love it" at bounding box center [373, 111] width 39 height 39
radio input "true"
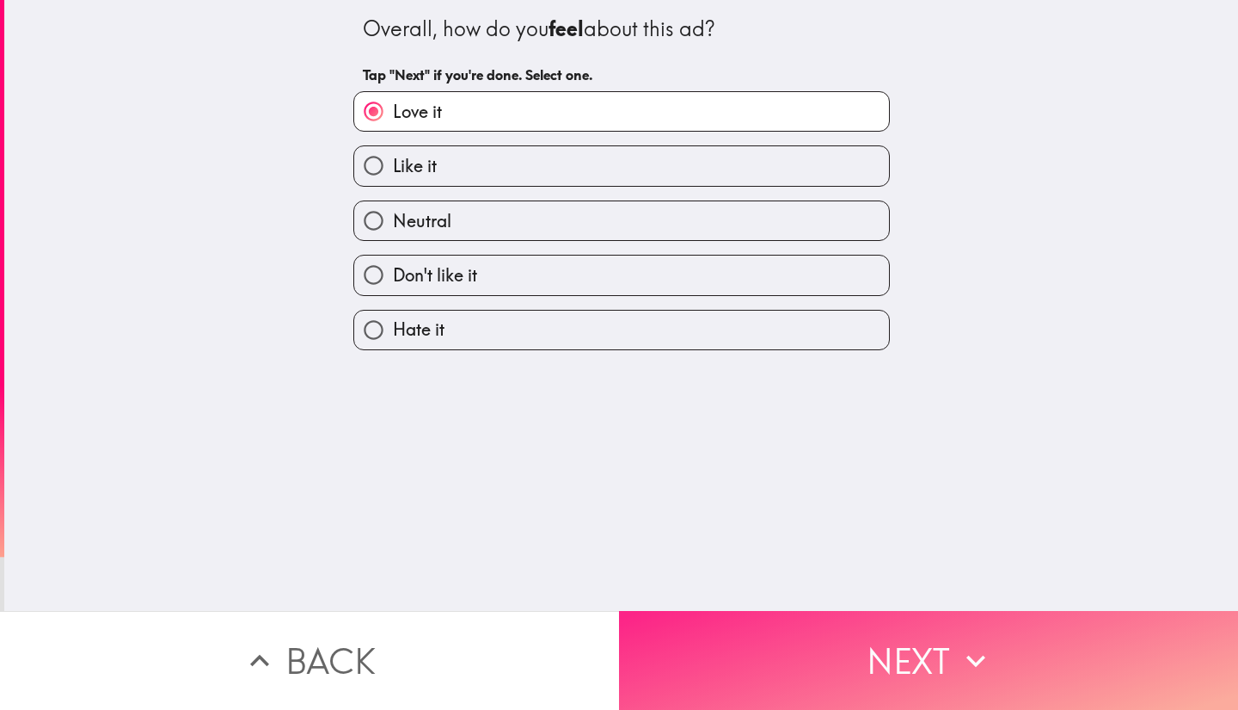
click at [794, 653] on button "Next" at bounding box center [928, 660] width 619 height 99
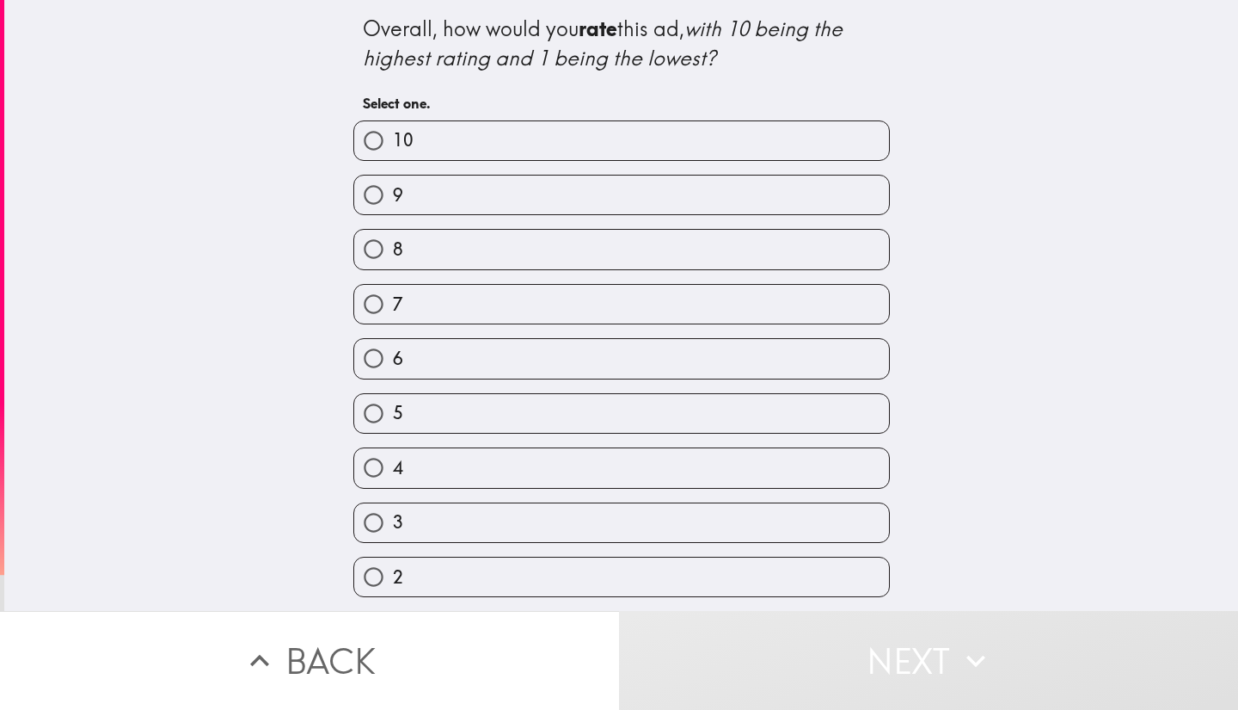
click at [703, 156] on label "10" at bounding box center [621, 140] width 535 height 39
click at [393, 156] on input "10" at bounding box center [373, 140] width 39 height 39
radio input "true"
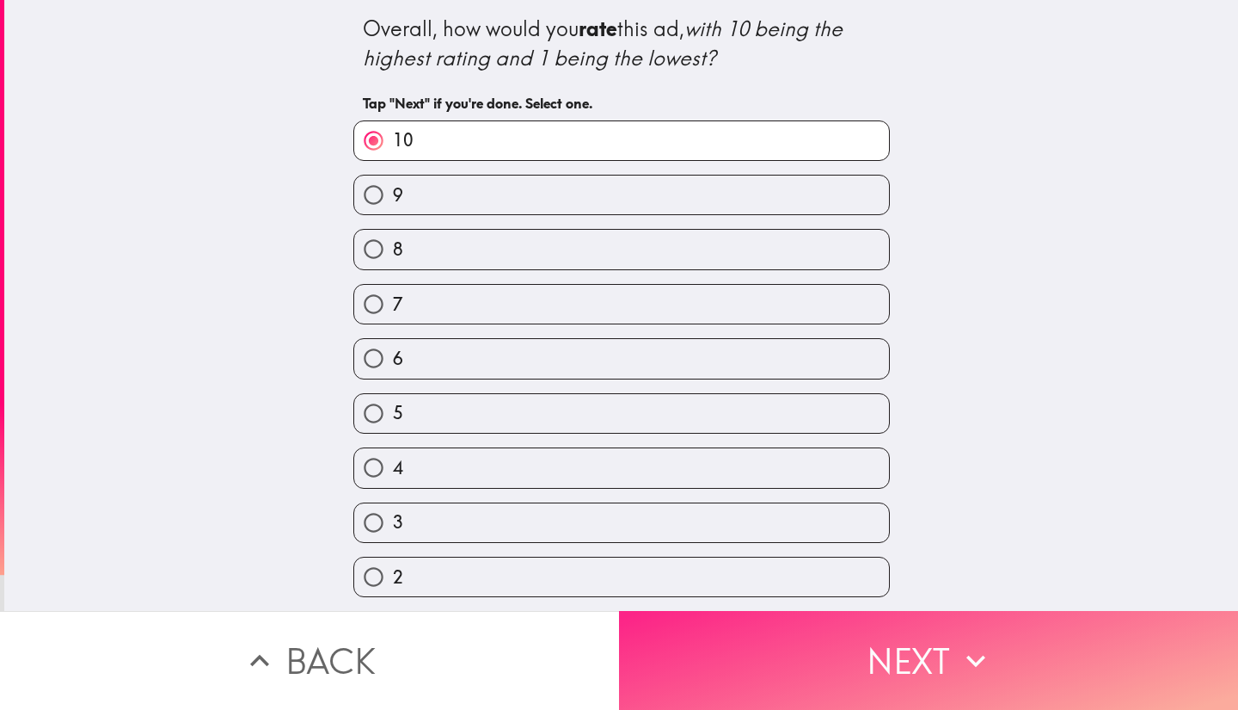
click at [851, 641] on button "Next" at bounding box center [928, 660] width 619 height 99
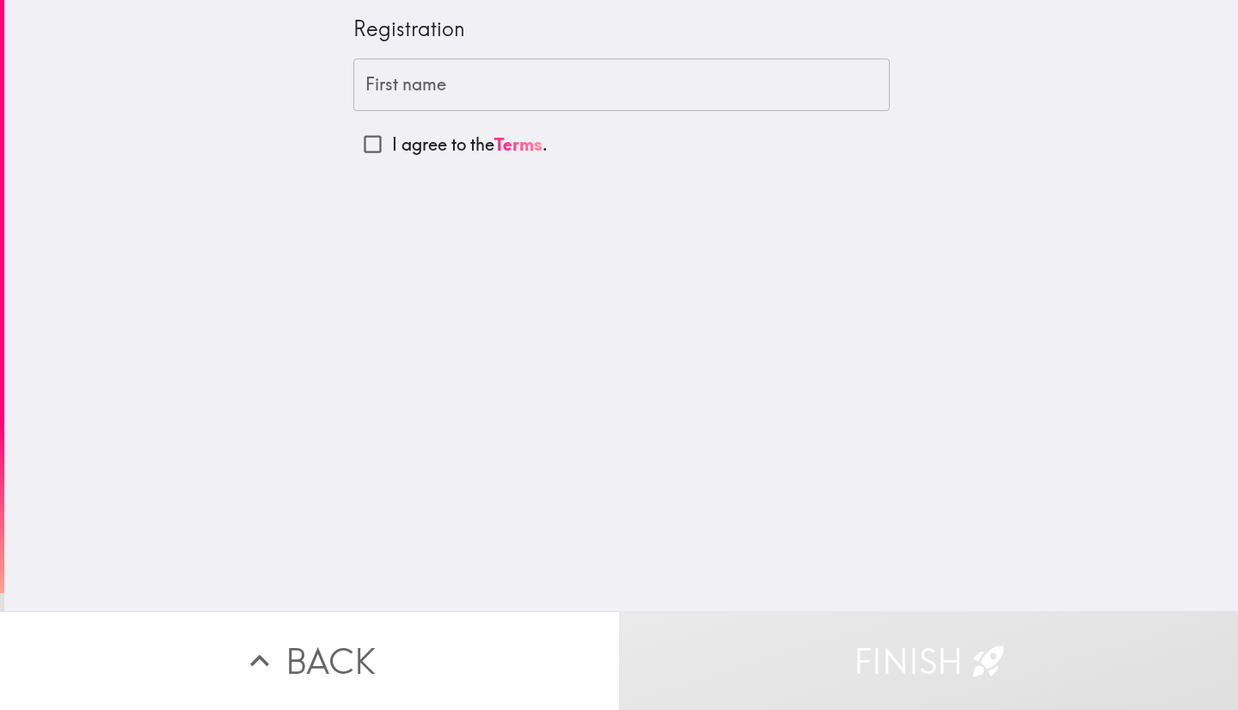
click at [684, 91] on input "First name" at bounding box center [621, 84] width 537 height 53
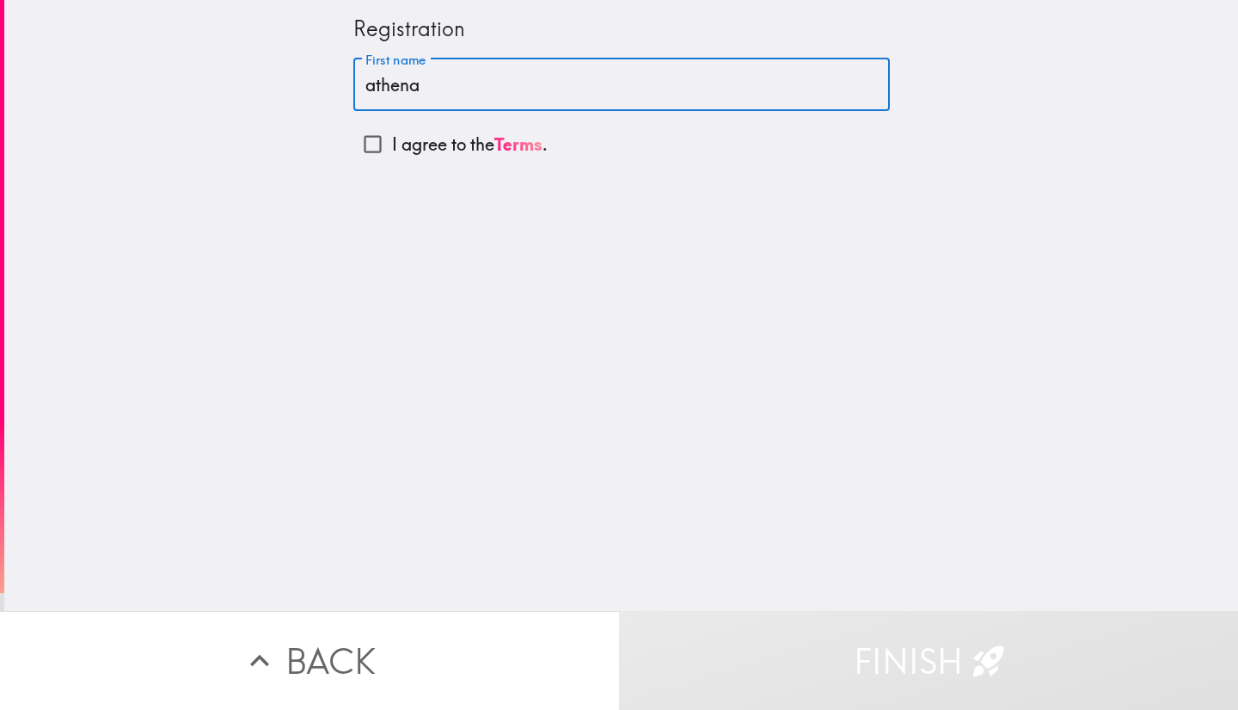
type input "athena"
click at [353, 158] on input "I agree to the Terms ." at bounding box center [372, 144] width 39 height 39
checkbox input "true"
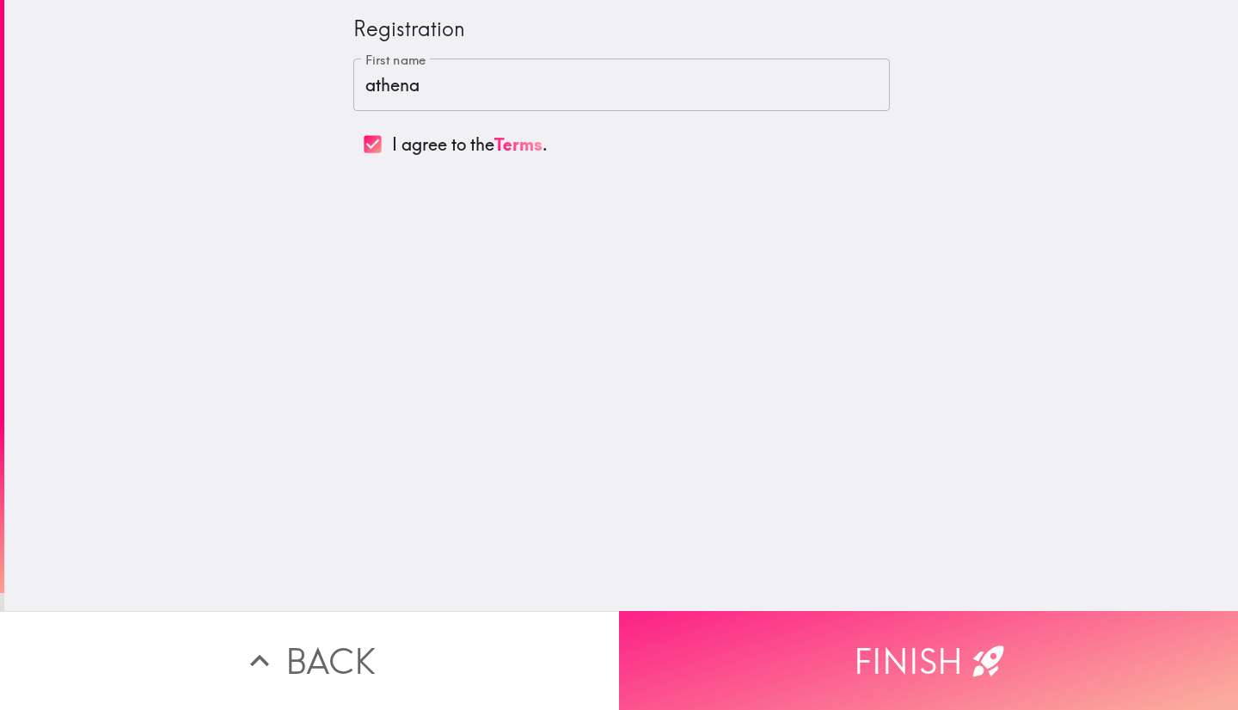
click at [878, 635] on button "Finish" at bounding box center [928, 660] width 619 height 99
